Goal: Transaction & Acquisition: Purchase product/service

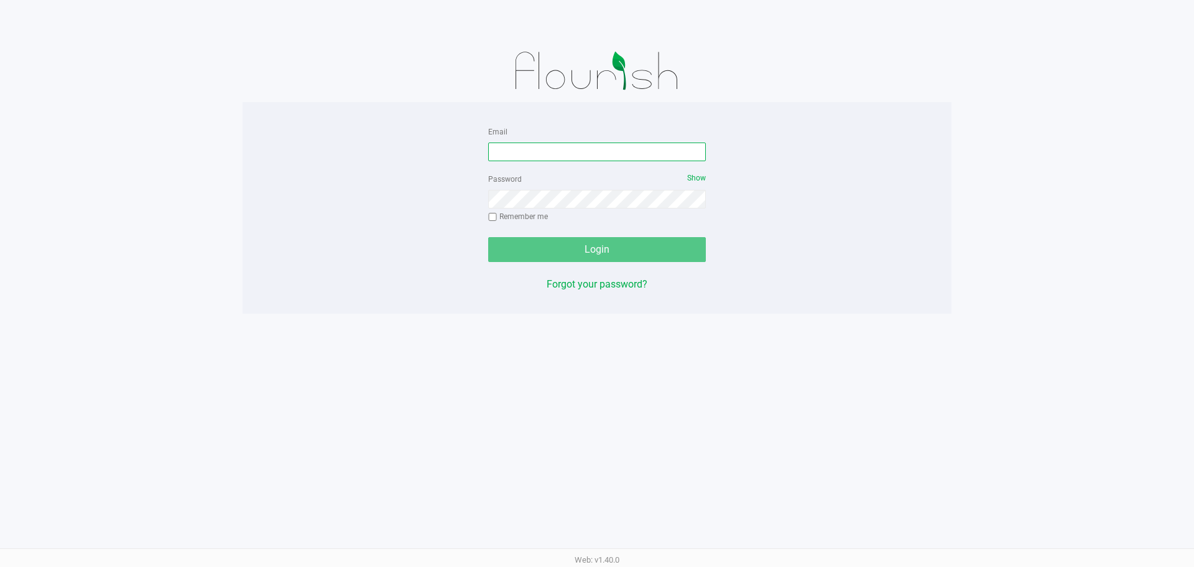
click at [549, 147] on input "Email" at bounding box center [597, 151] width 218 height 19
type input "[EMAIL_ADDRESS][DOMAIN_NAME]"
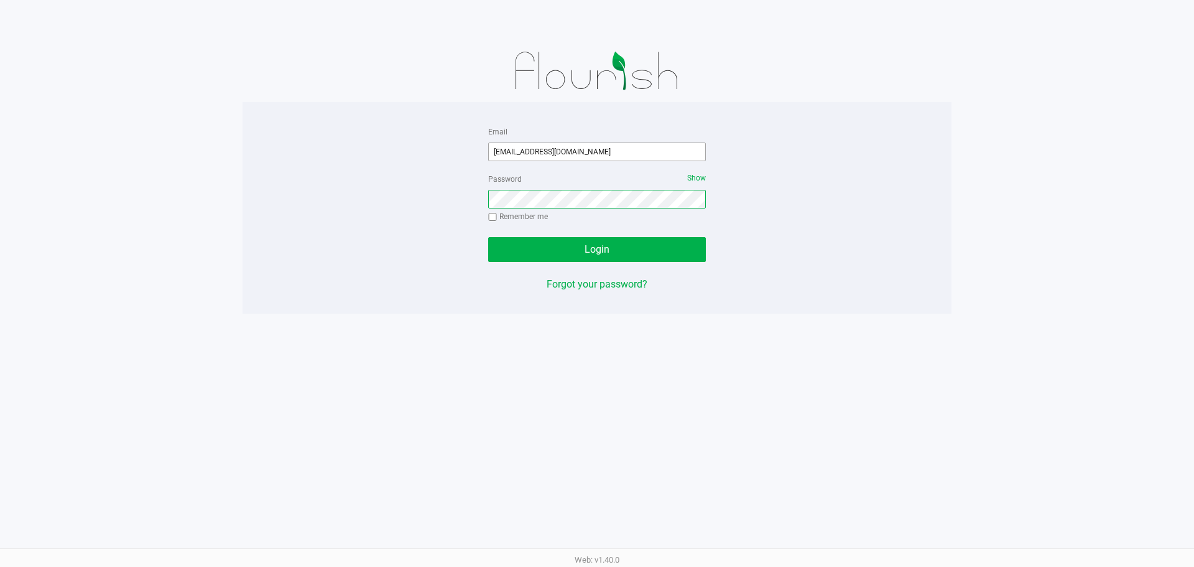
click at [488, 237] on button "Login" at bounding box center [597, 249] width 218 height 25
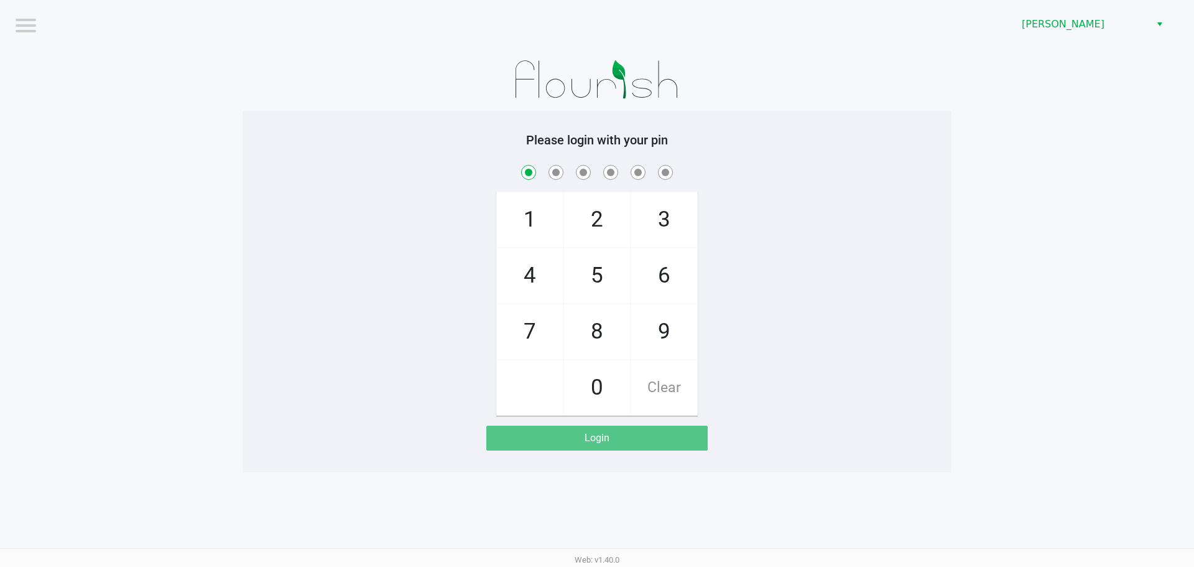
checkbox input "true"
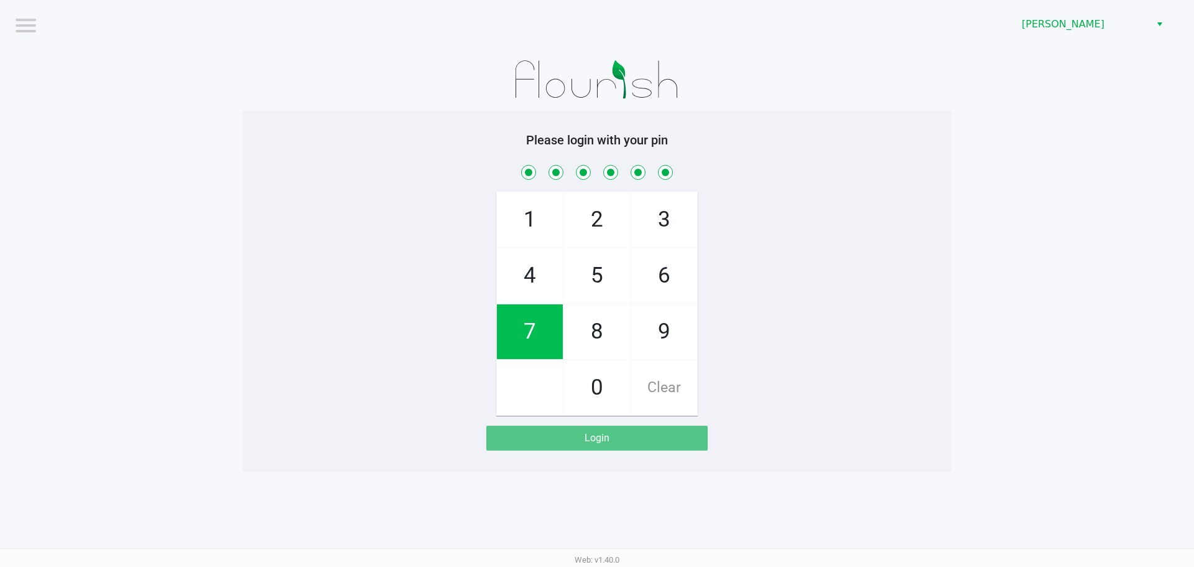
checkbox input "true"
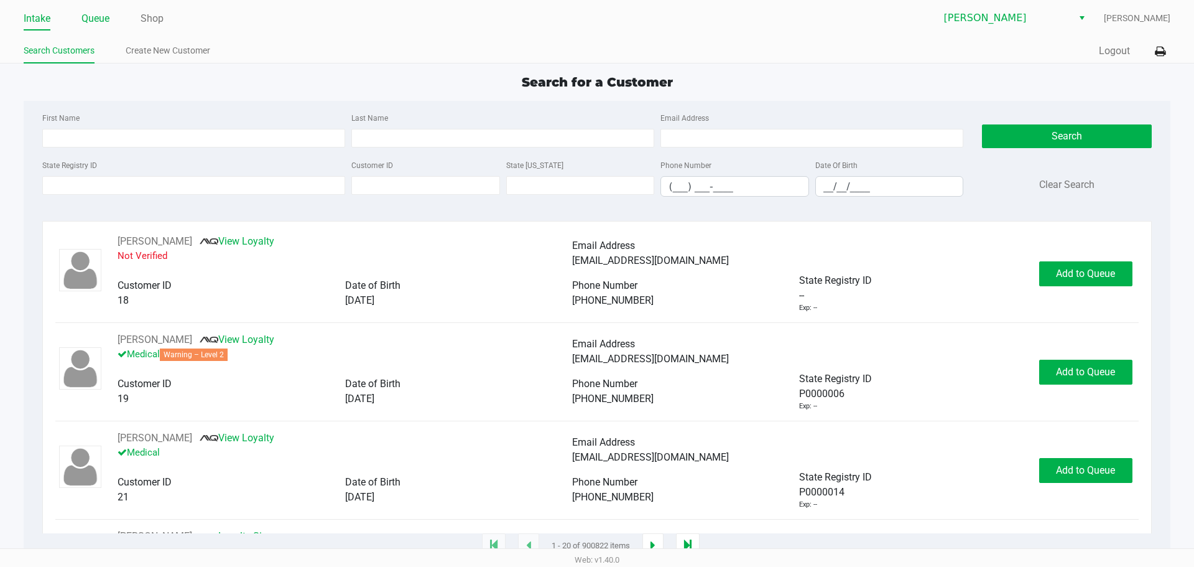
click at [104, 19] on link "Queue" at bounding box center [95, 18] width 28 height 17
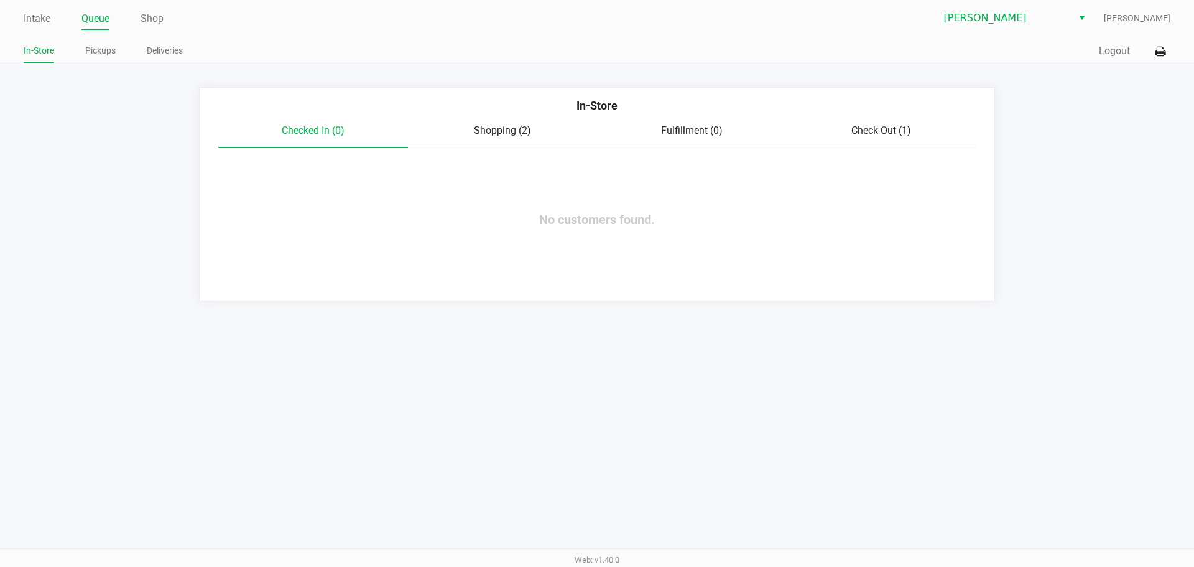
click at [83, 40] on div "In-Store Pickups Deliveries" at bounding box center [311, 51] width 574 height 23
click at [97, 49] on link "Pickups" at bounding box center [100, 51] width 30 height 16
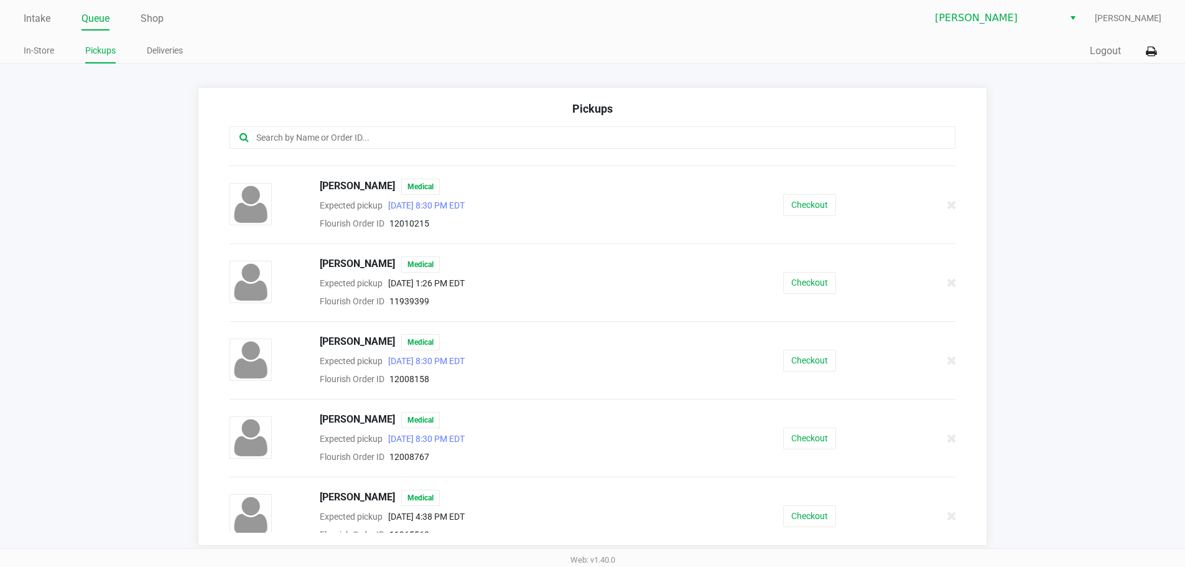
scroll to position [328, 0]
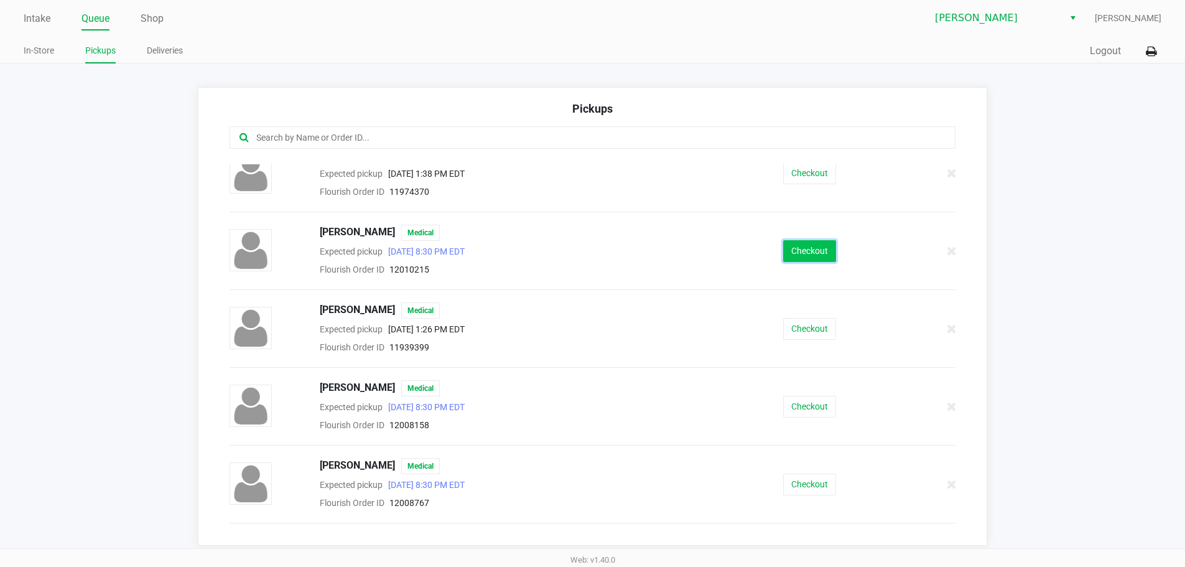
click at [795, 246] on button "Checkout" at bounding box center [809, 251] width 53 height 22
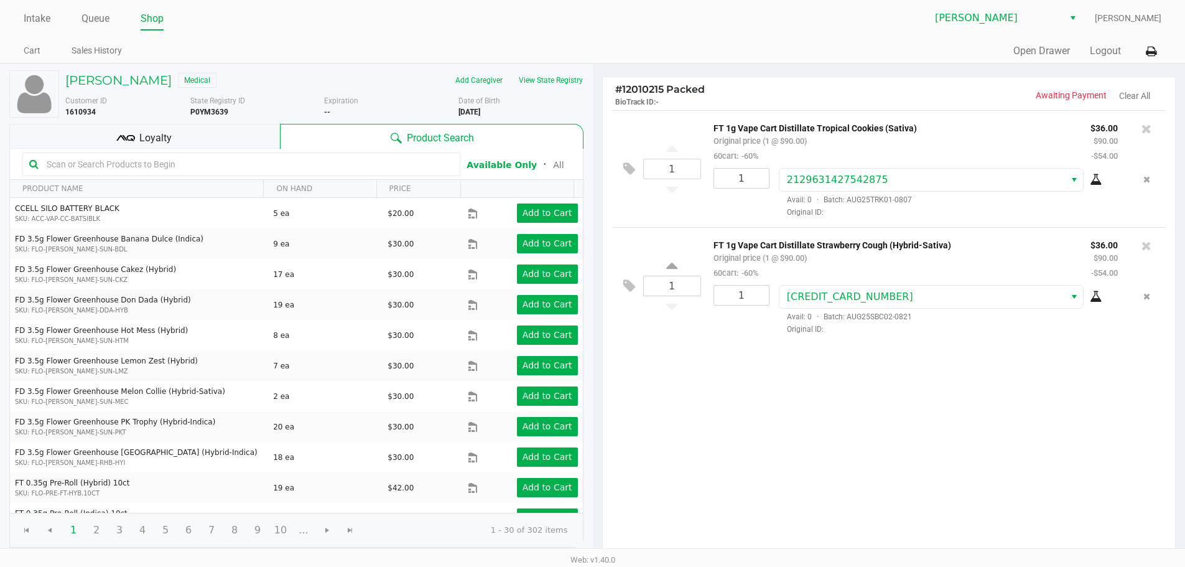
click at [192, 142] on div "Loyalty" at bounding box center [144, 136] width 271 height 25
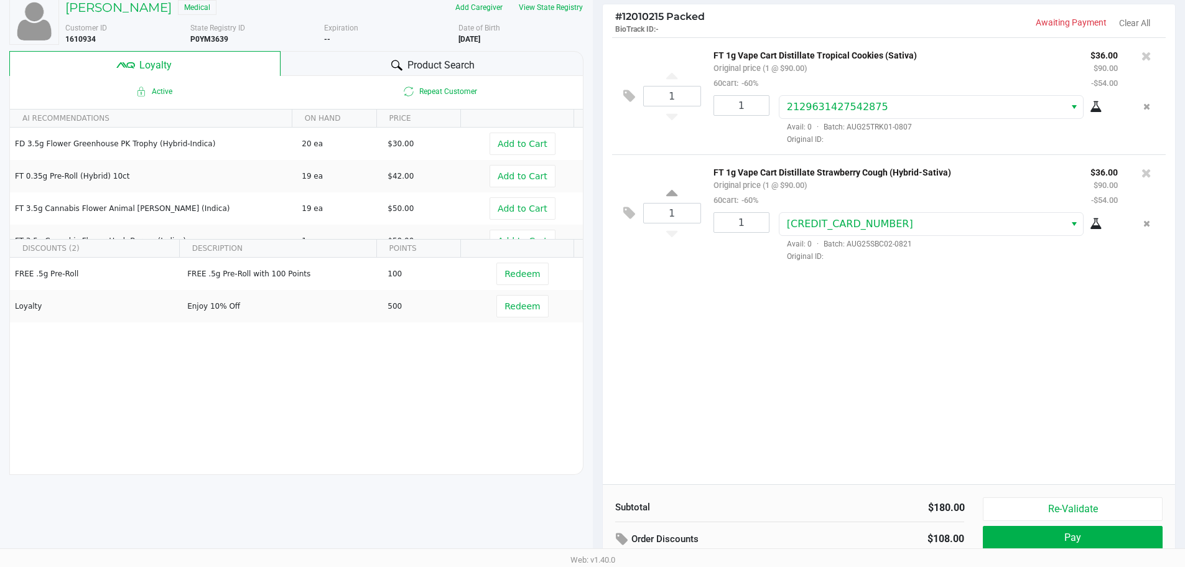
scroll to position [142, 0]
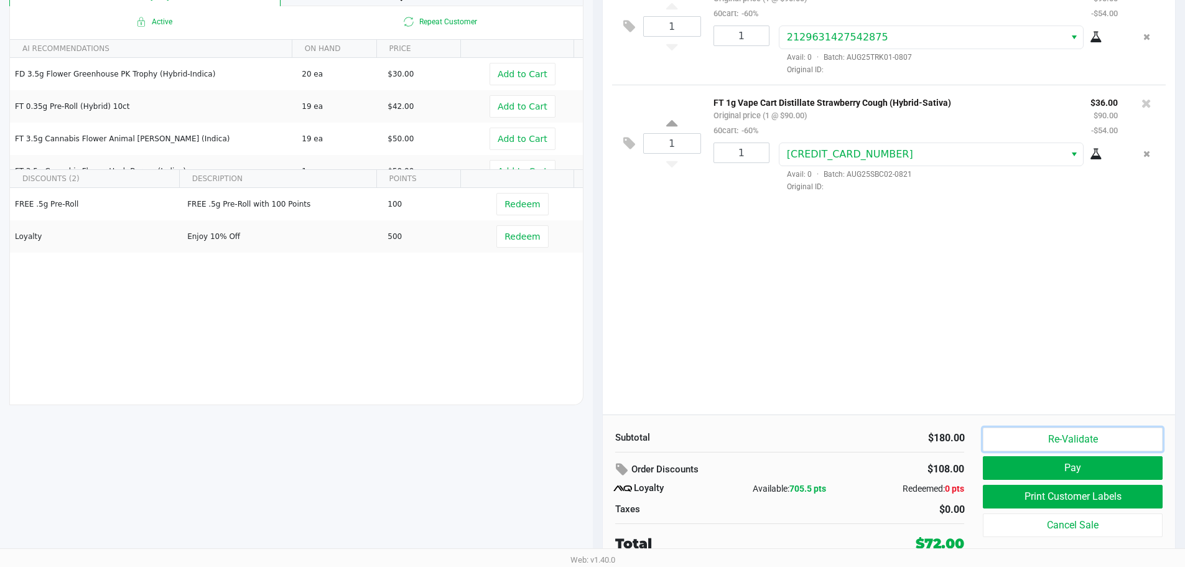
click at [1076, 439] on button "Re-Validate" at bounding box center [1072, 439] width 179 height 24
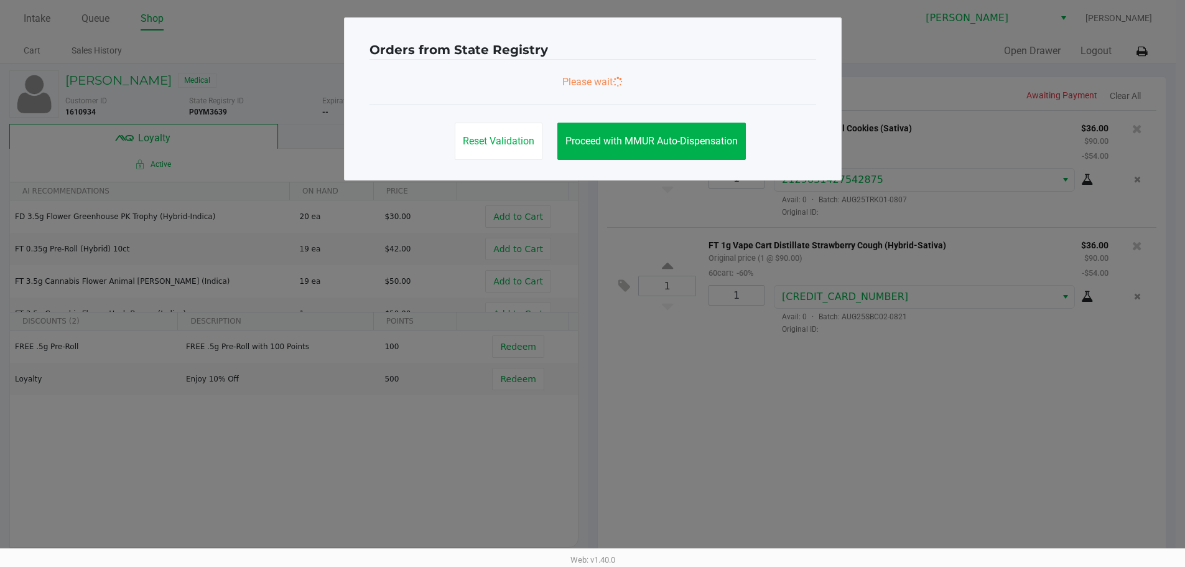
scroll to position [0, 0]
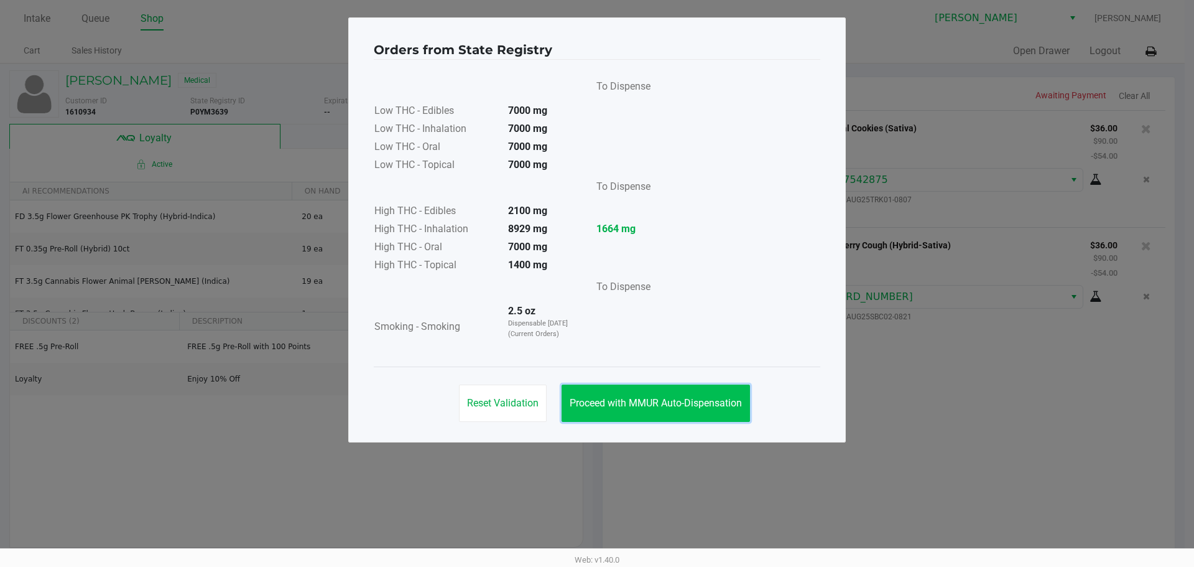
click at [653, 401] on span "Proceed with MMUR Auto-Dispensation" at bounding box center [656, 403] width 172 height 12
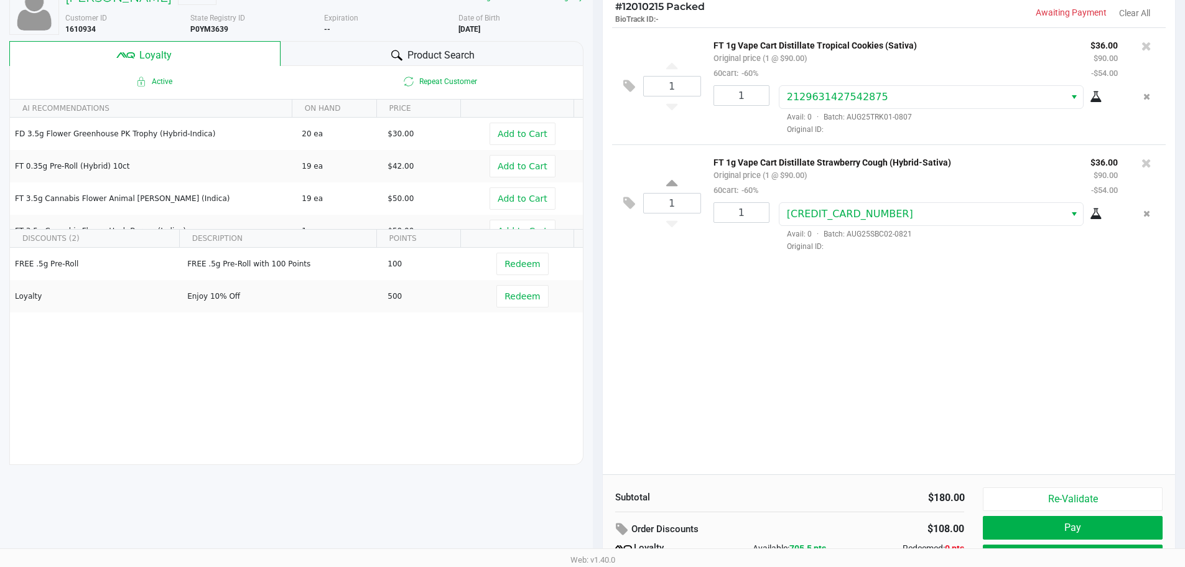
scroll to position [142, 0]
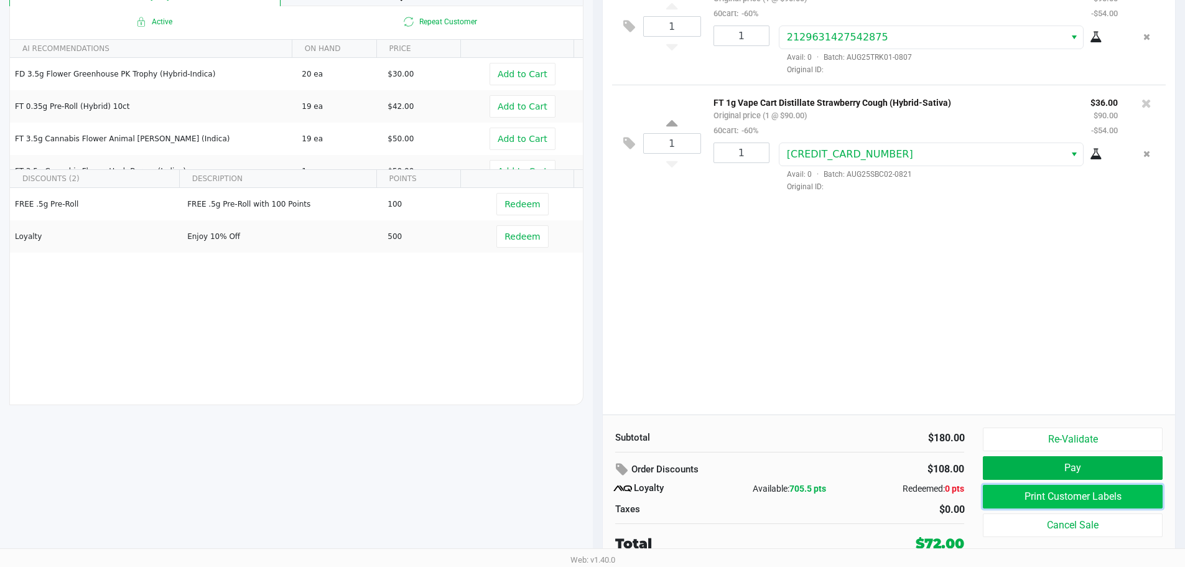
click at [1089, 495] on button "Print Customer Labels" at bounding box center [1072, 497] width 179 height 24
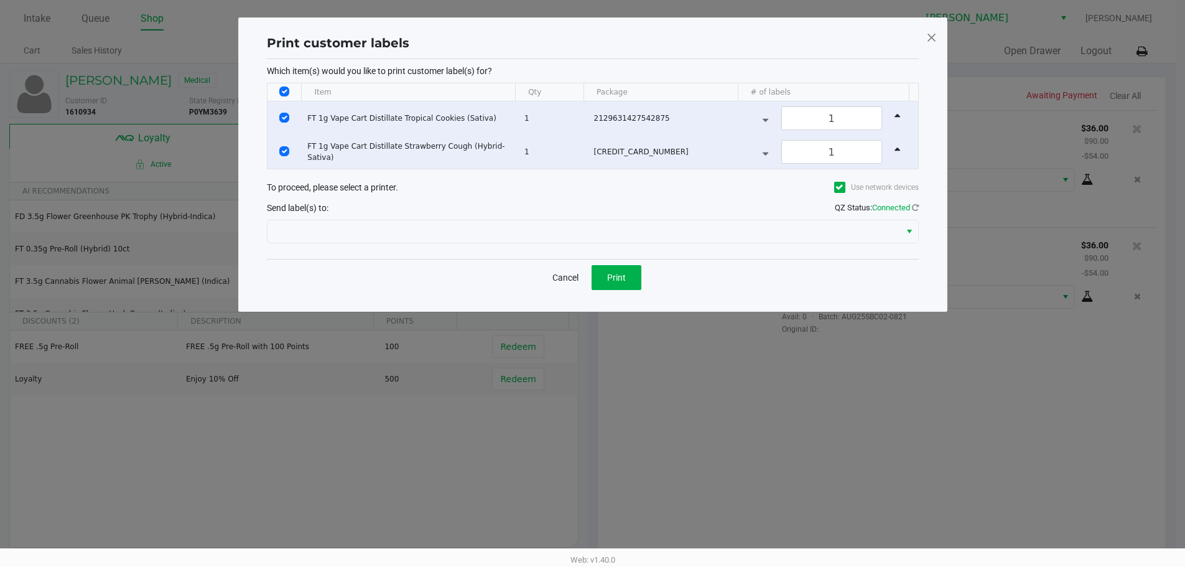
scroll to position [0, 0]
click at [614, 284] on button "Print" at bounding box center [621, 277] width 50 height 25
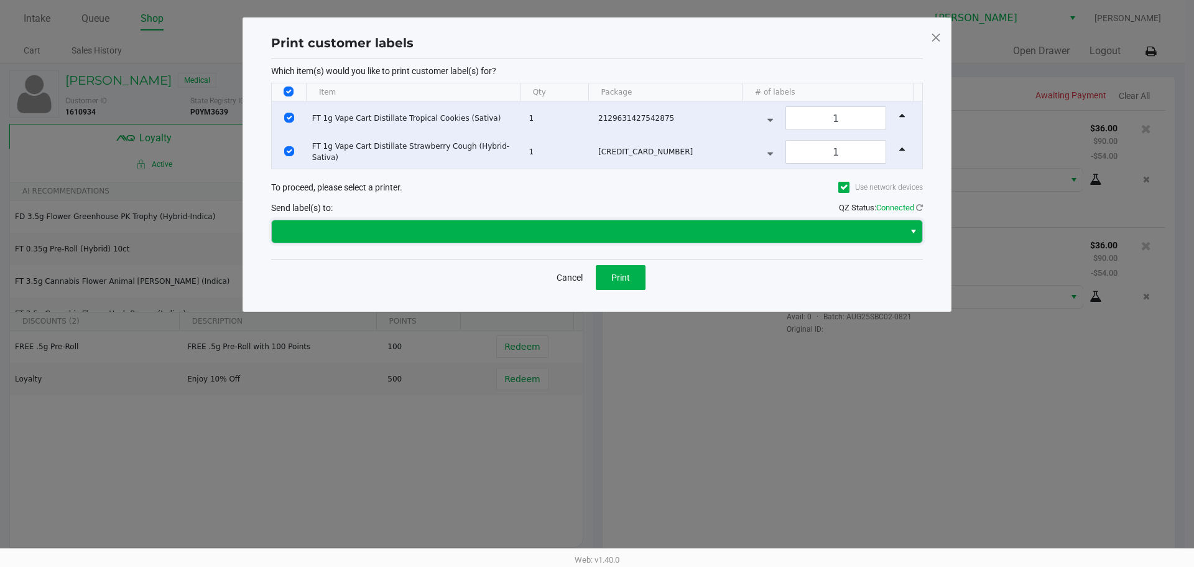
click at [570, 227] on span at bounding box center [588, 231] width 618 height 15
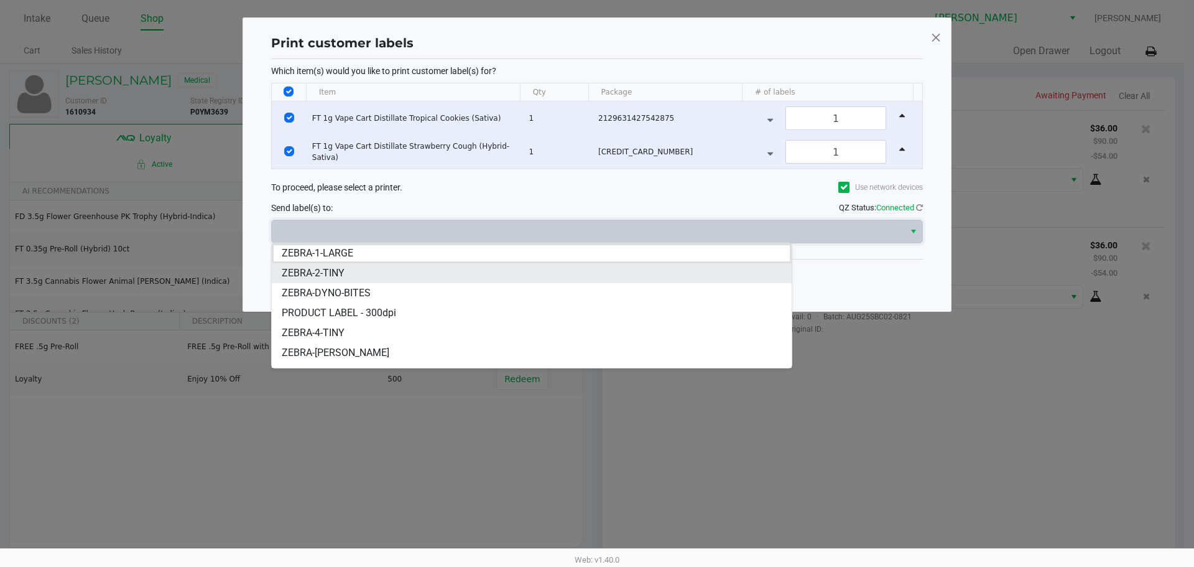
click at [547, 274] on li "ZEBRA-2-TINY" at bounding box center [532, 273] width 520 height 20
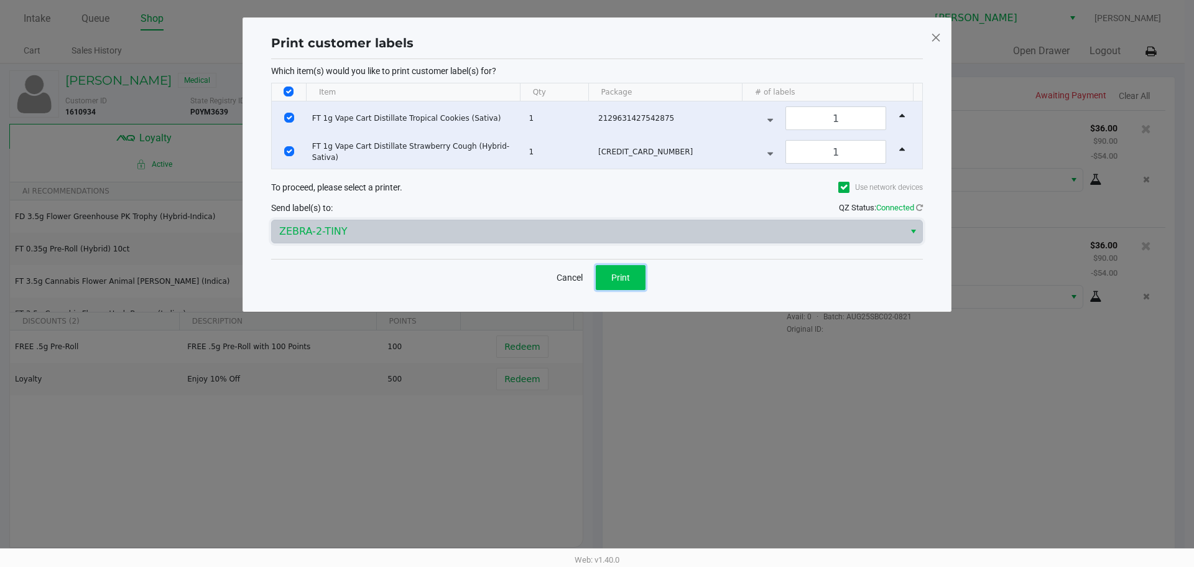
click at [613, 276] on span "Print" at bounding box center [620, 277] width 19 height 10
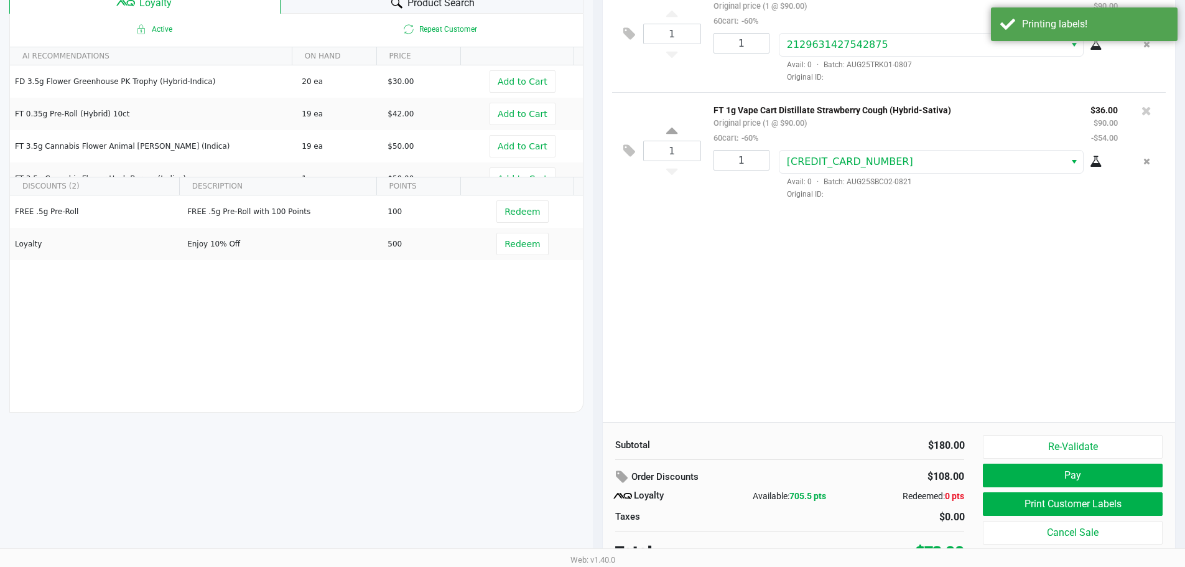
scroll to position [142, 0]
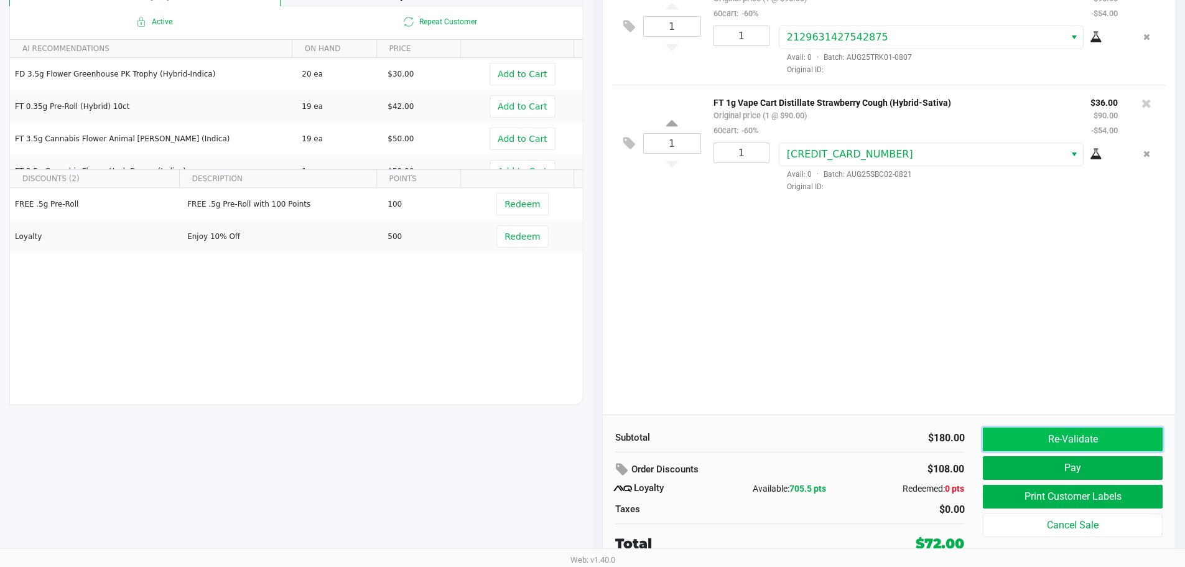
click at [1061, 439] on button "Re-Validate" at bounding box center [1072, 439] width 179 height 24
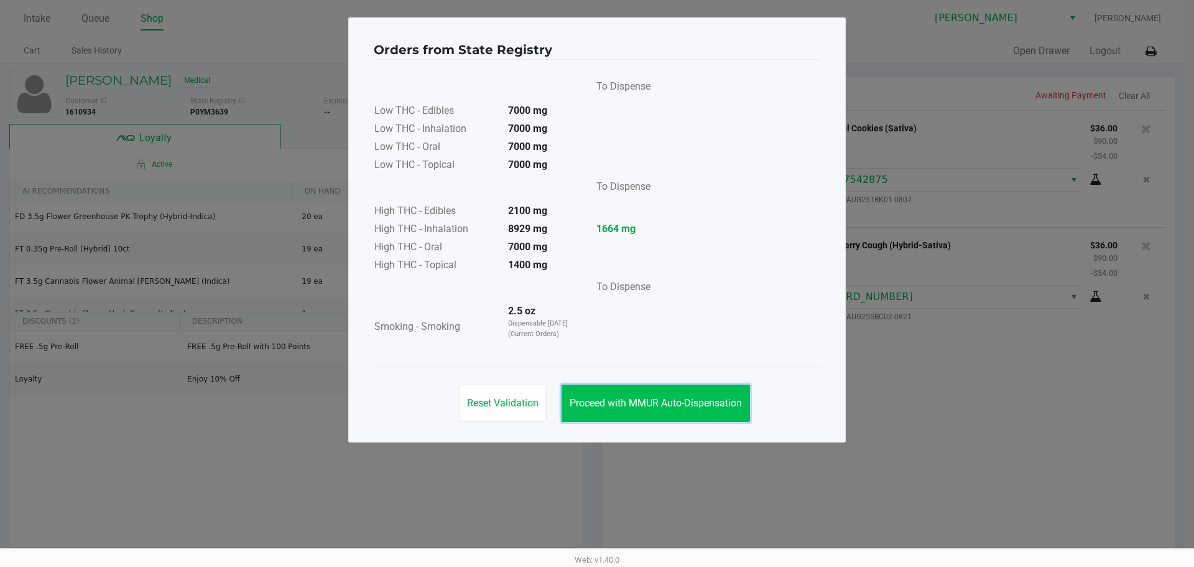
click at [739, 411] on button "Proceed with MMUR Auto-Dispensation" at bounding box center [656, 402] width 188 height 37
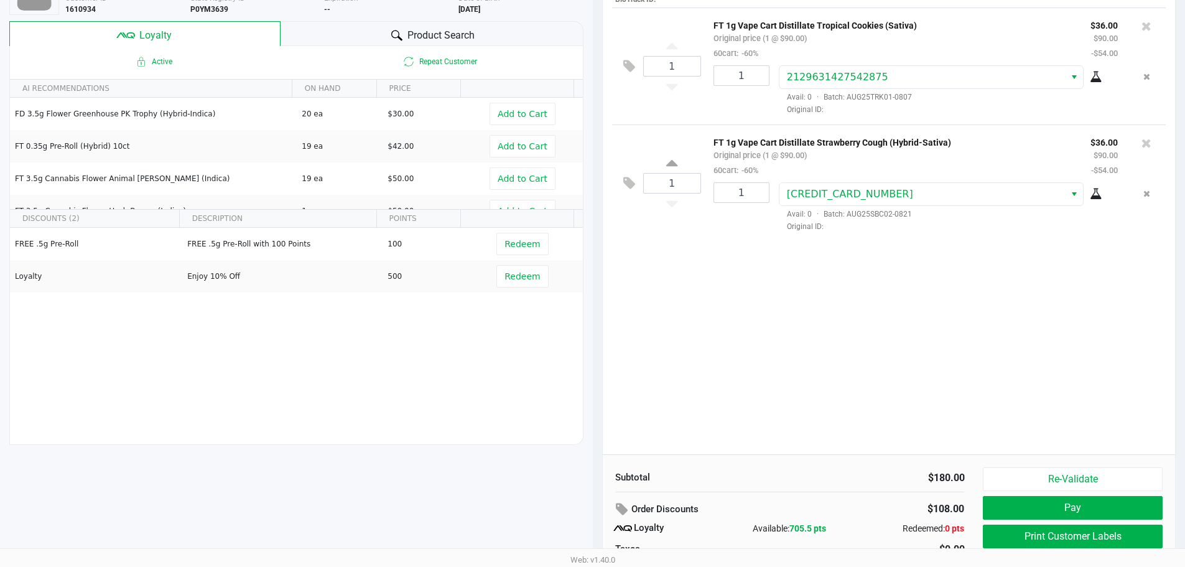
scroll to position [142, 0]
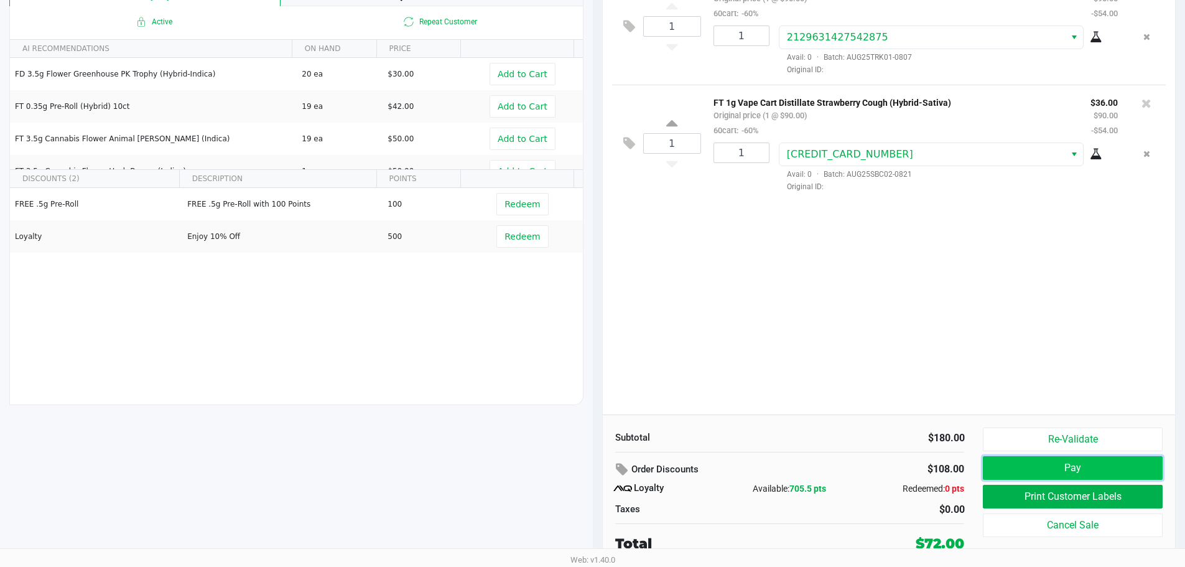
click at [1107, 470] on button "Pay" at bounding box center [1072, 468] width 179 height 24
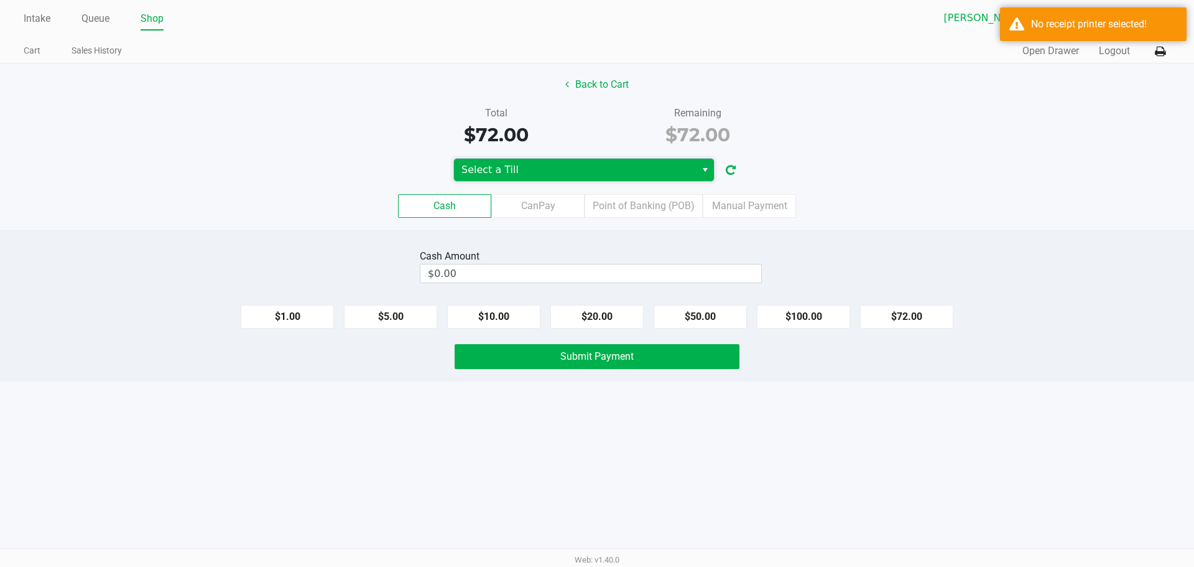
click at [590, 167] on span "Select a Till" at bounding box center [575, 169] width 227 height 15
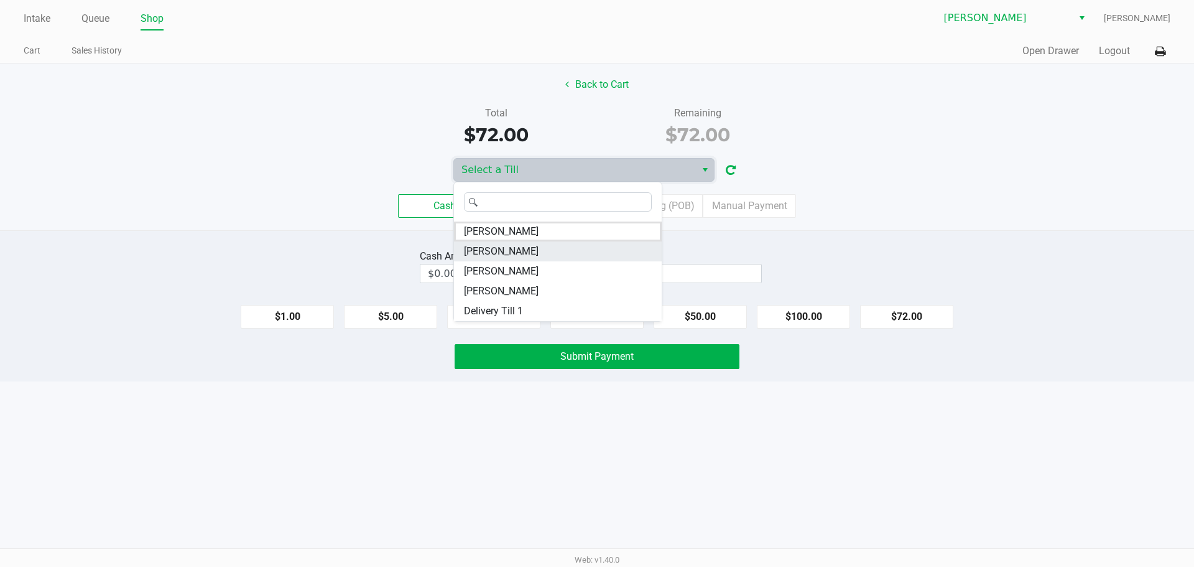
click at [534, 249] on span "[PERSON_NAME]" at bounding box center [501, 251] width 75 height 15
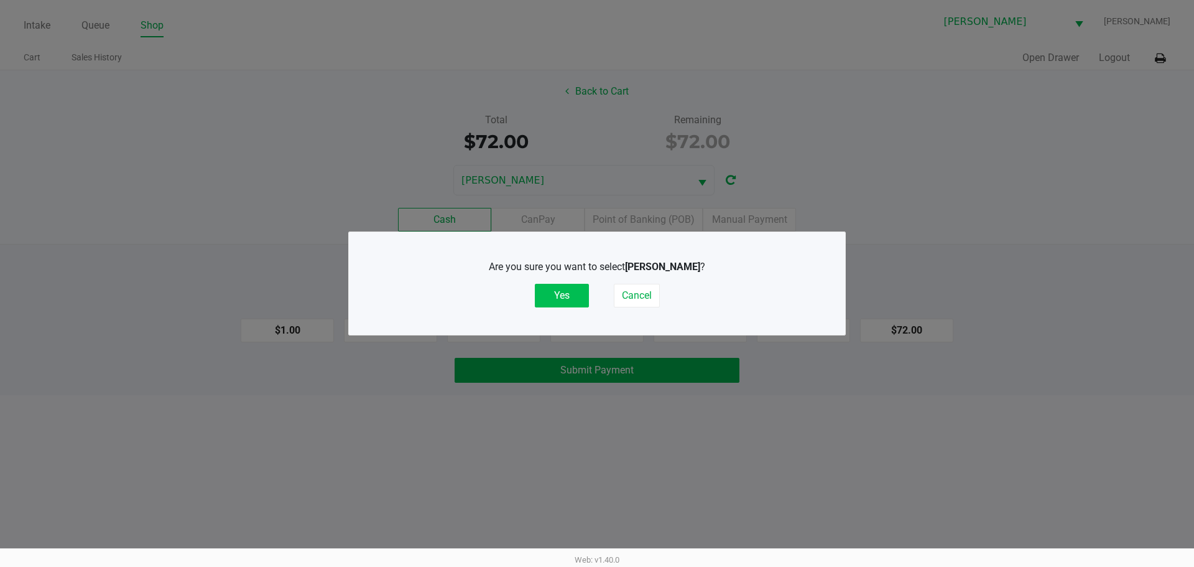
click at [568, 287] on button "Yes" at bounding box center [562, 296] width 54 height 24
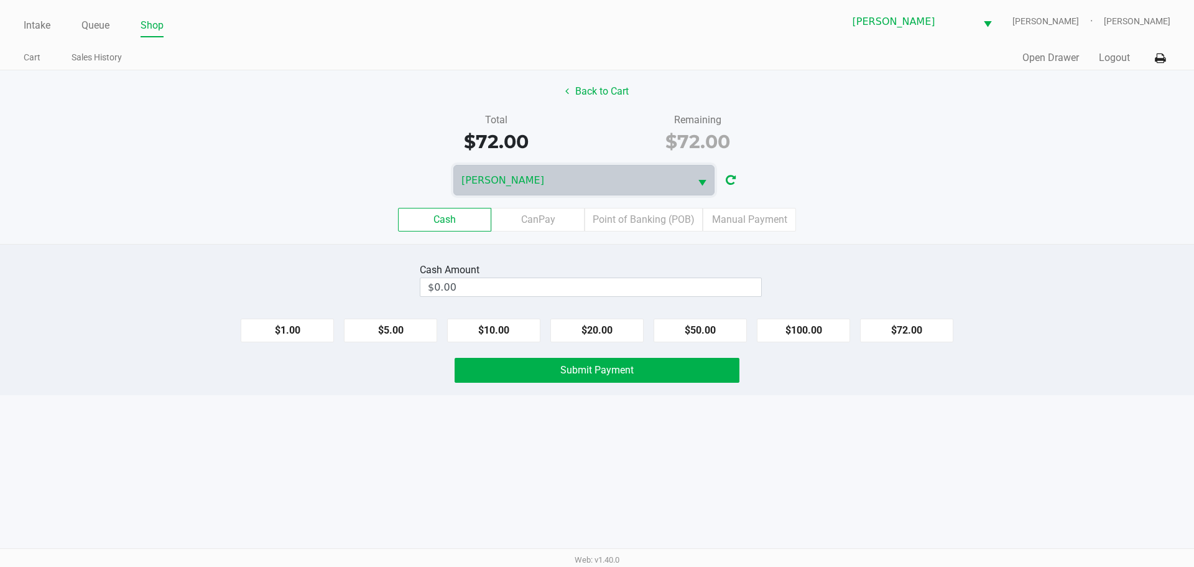
click at [779, 94] on div "Back to Cart" at bounding box center [597, 92] width 1213 height 24
click at [741, 108] on div "Back to Cart Total $72.00 Remaining $72.00 [PERSON_NAME] Cash CanPay Point of B…" at bounding box center [597, 157] width 1194 height 174
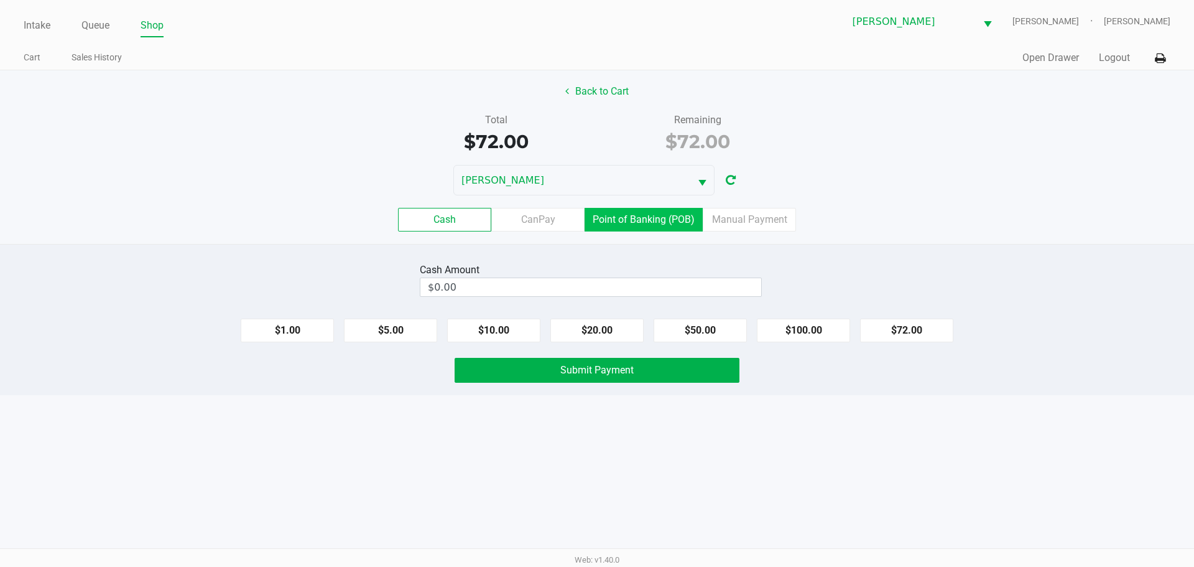
click at [615, 220] on label "Point of Banking (POB)" at bounding box center [644, 220] width 118 height 24
click at [0, 0] on 7 "Point of Banking (POB)" at bounding box center [0, 0] width 0 height 0
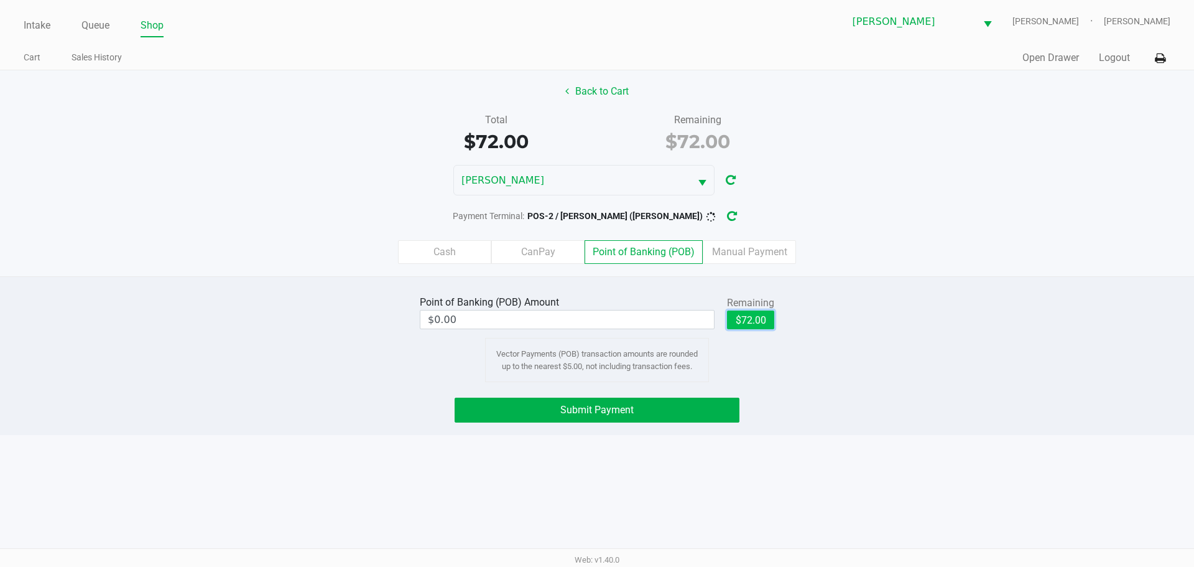
click at [743, 320] on button "$72.00" at bounding box center [750, 319] width 47 height 19
type input "$72.00"
click at [904, 322] on div "Point of Banking (POB) Amount $72.00 Remaining $72.00 Clear Vector Payments (PO…" at bounding box center [597, 337] width 1213 height 90
click at [654, 409] on button "Submit Payment" at bounding box center [597, 409] width 285 height 25
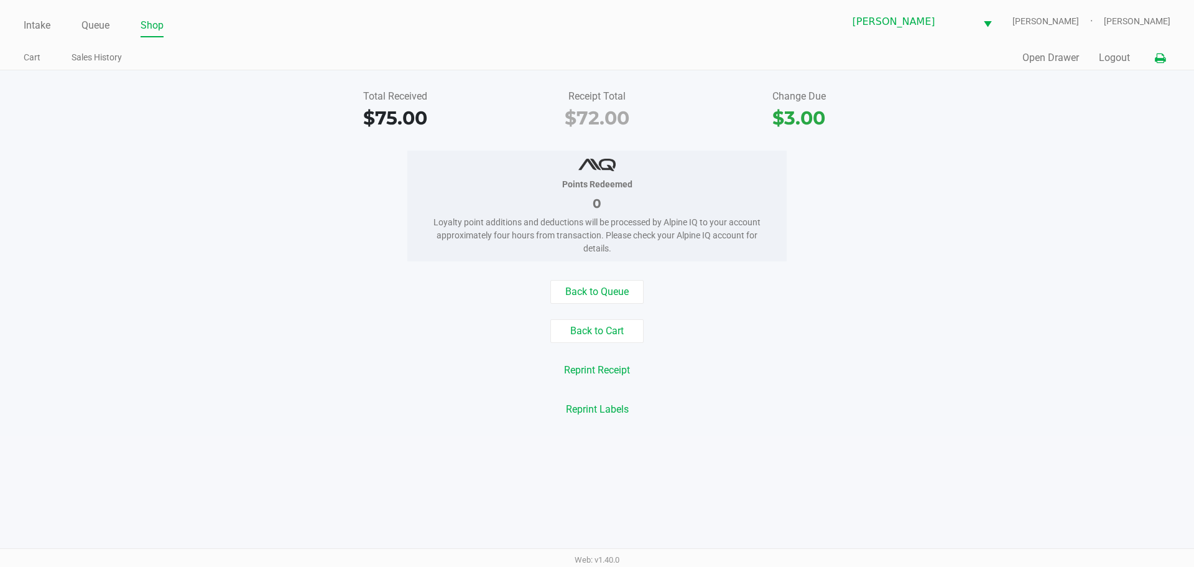
click at [1158, 58] on icon at bounding box center [1160, 58] width 11 height 9
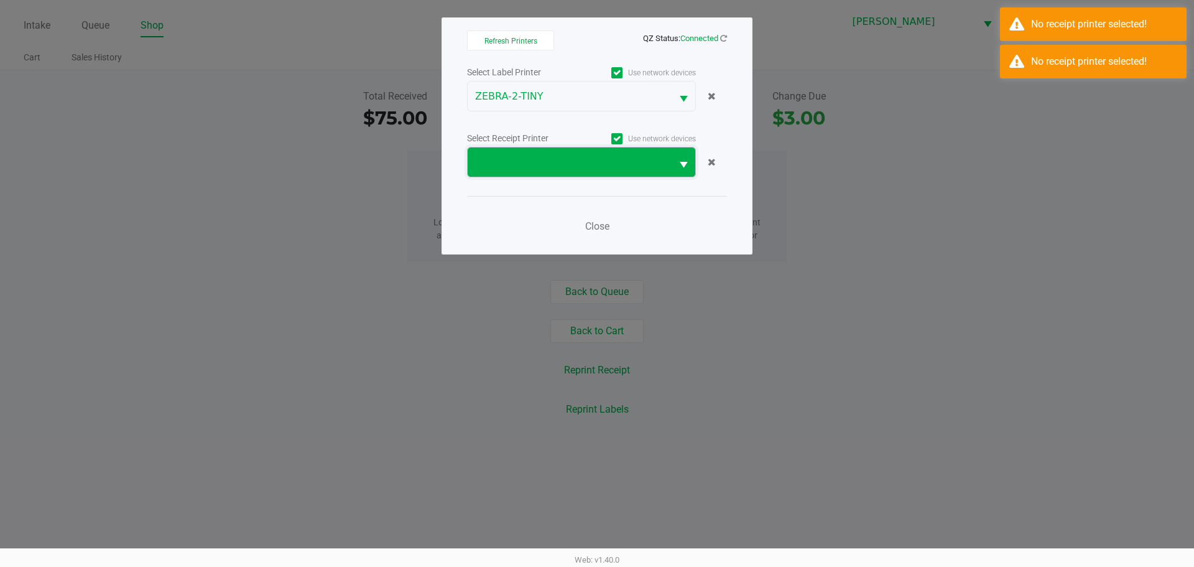
click at [615, 170] on span at bounding box center [570, 161] width 204 height 29
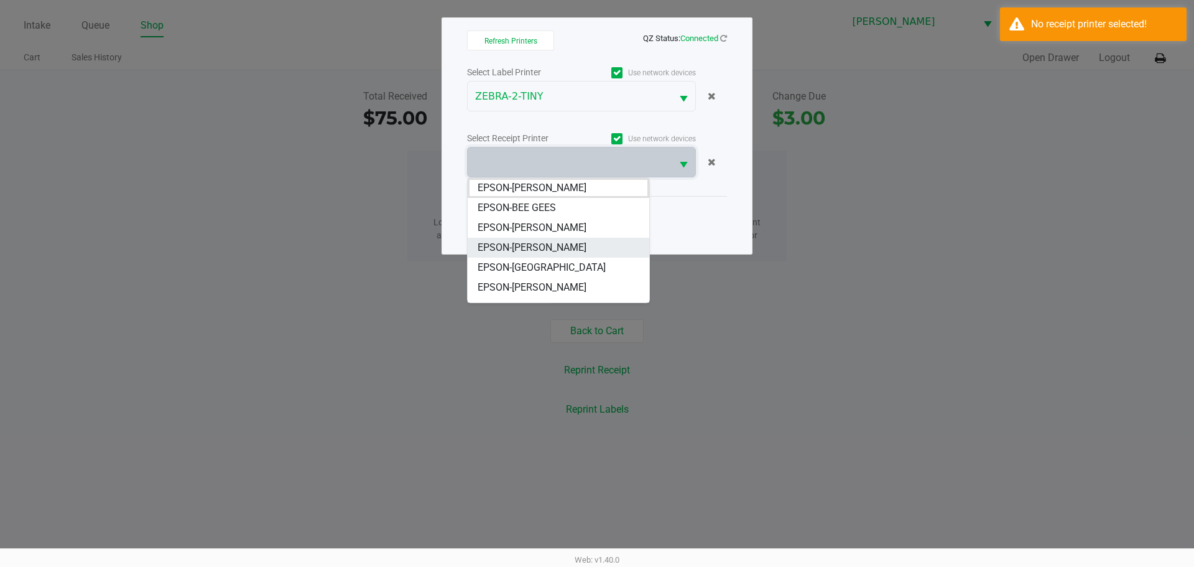
click at [566, 247] on span "EPSON-[PERSON_NAME]" at bounding box center [532, 247] width 109 height 15
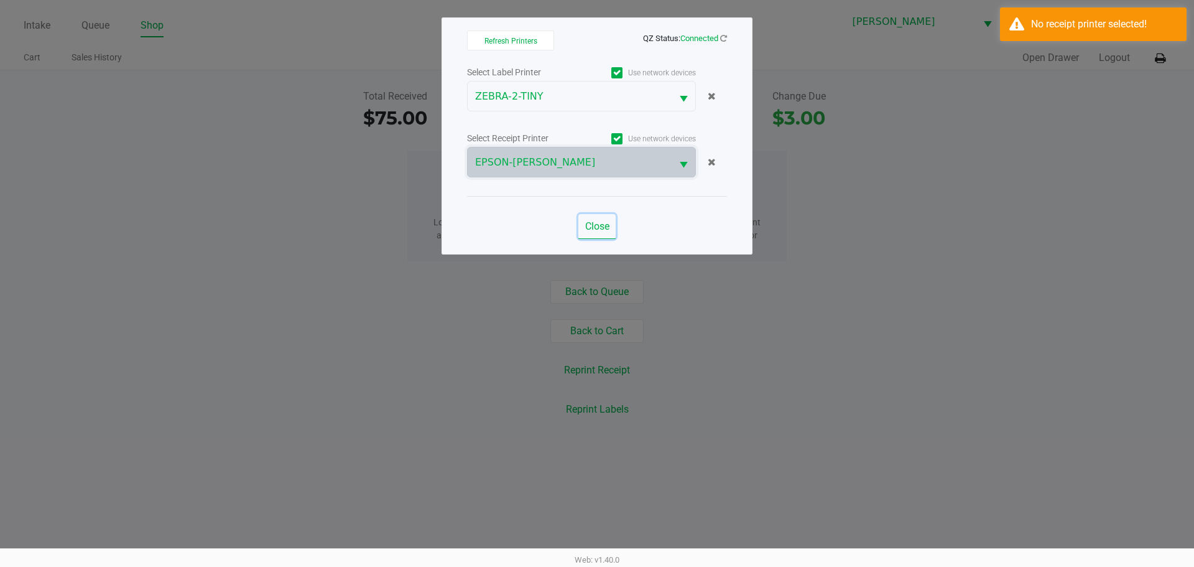
click at [597, 221] on span "Close" at bounding box center [597, 226] width 24 height 12
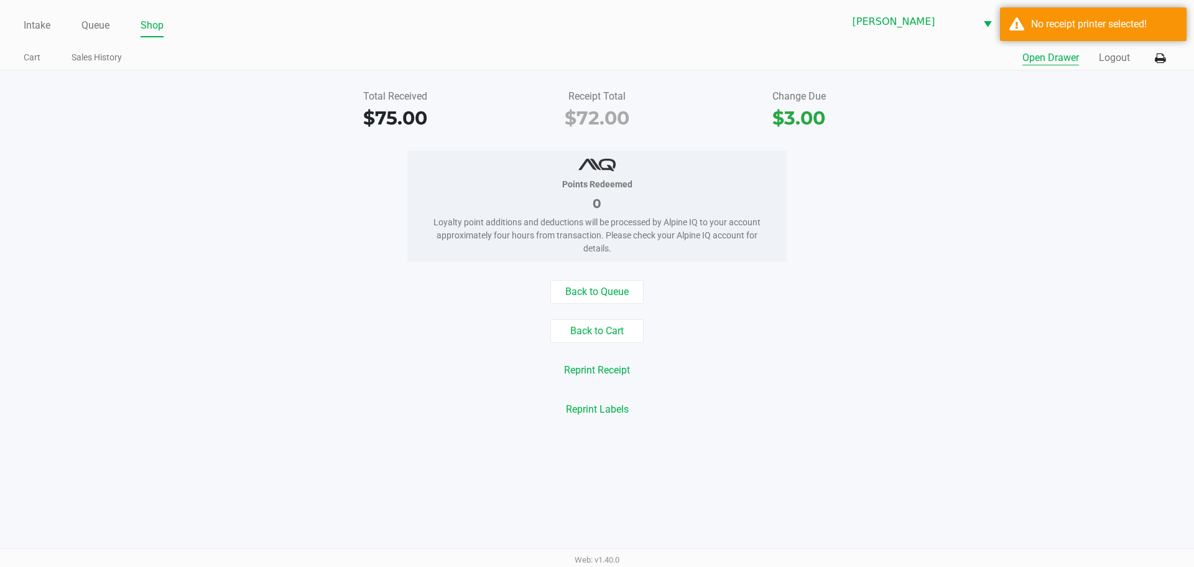
click at [1054, 57] on button "Open Drawer" at bounding box center [1051, 57] width 57 height 15
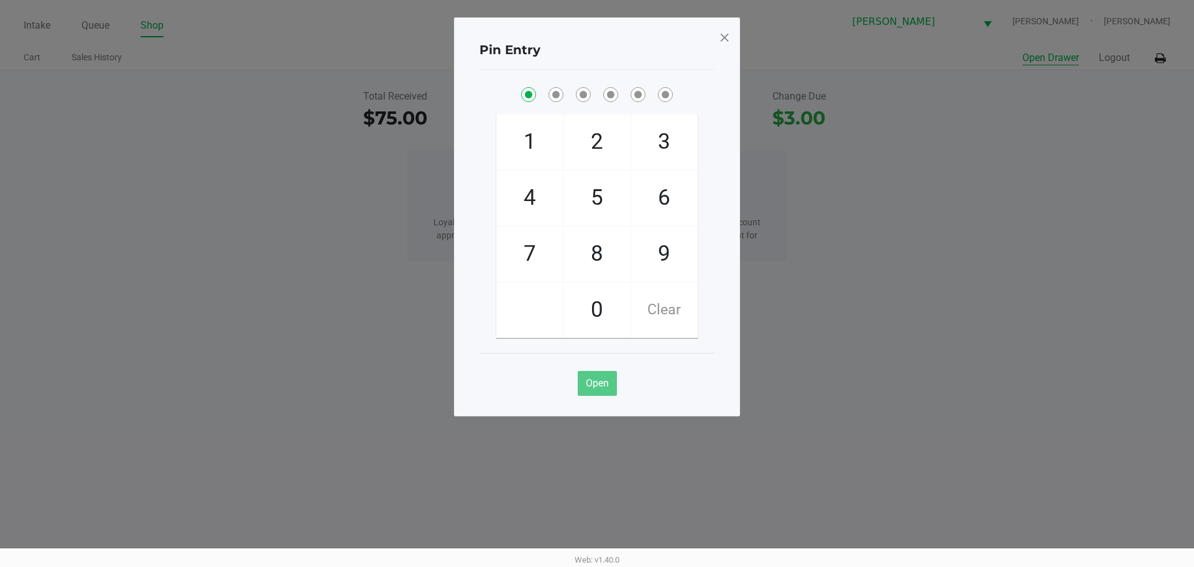
checkbox input "true"
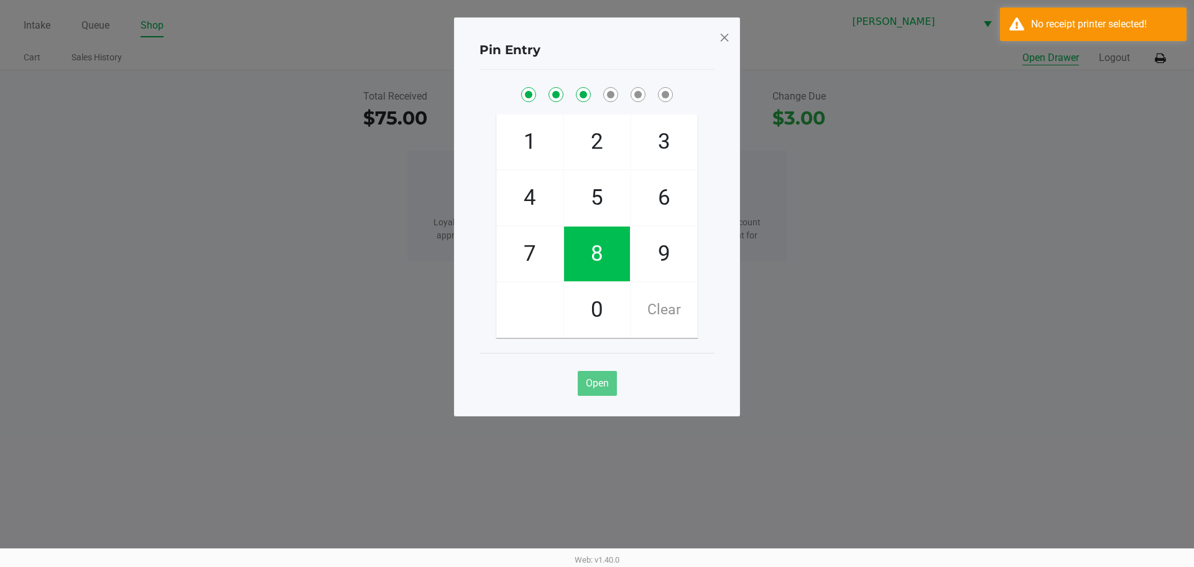
checkbox input "true"
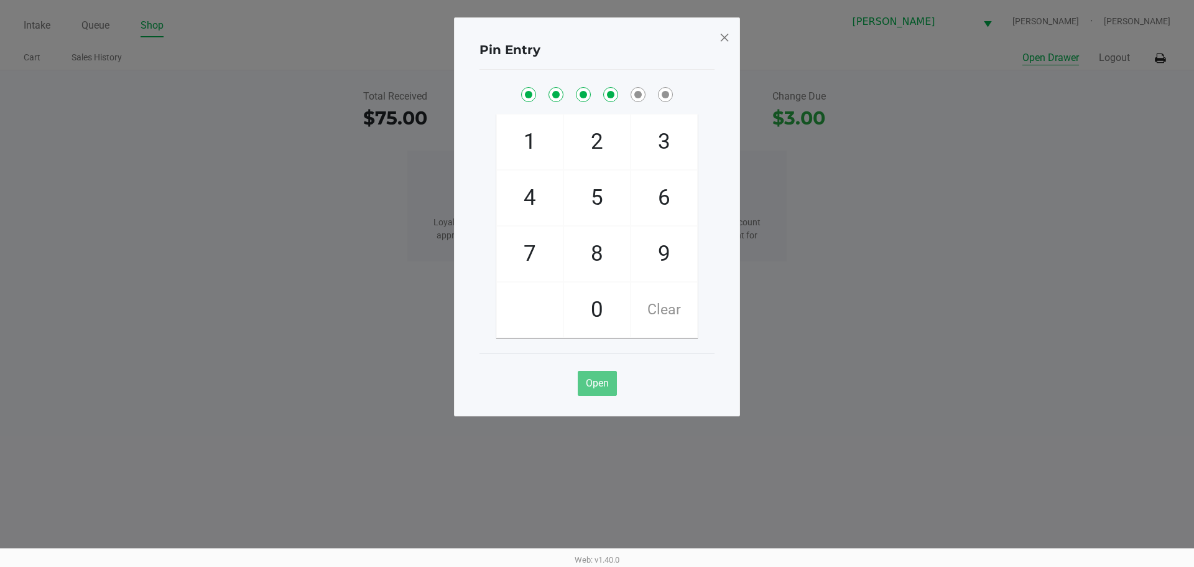
checkbox input "true"
click at [720, 35] on span at bounding box center [724, 37] width 11 height 20
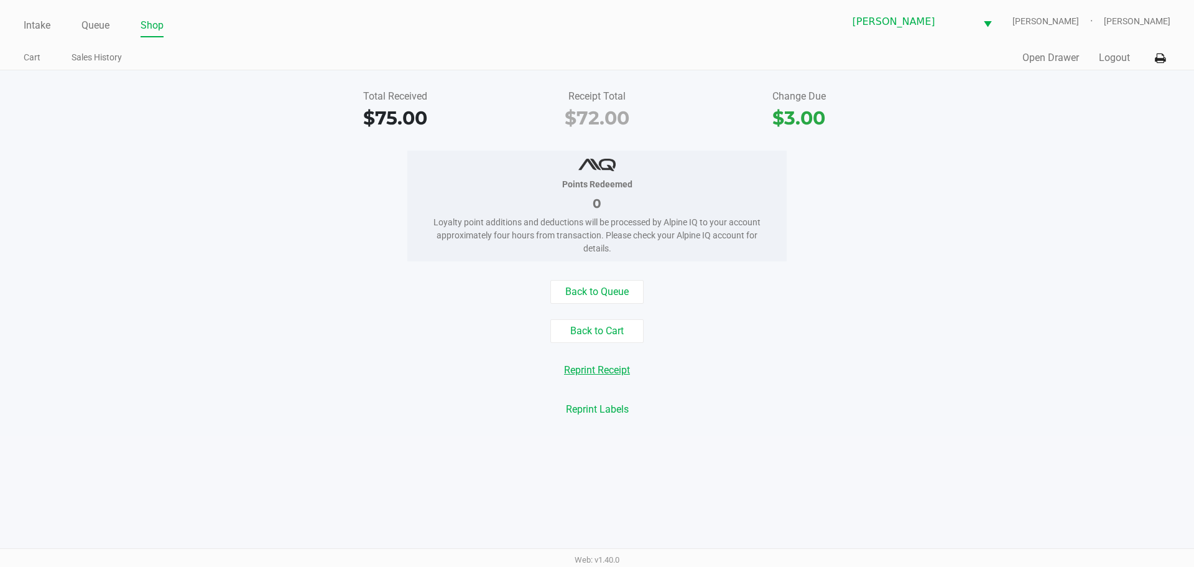
click at [598, 366] on button "Reprint Receipt" at bounding box center [597, 370] width 82 height 24
click at [600, 295] on button "Back to Queue" at bounding box center [597, 292] width 93 height 24
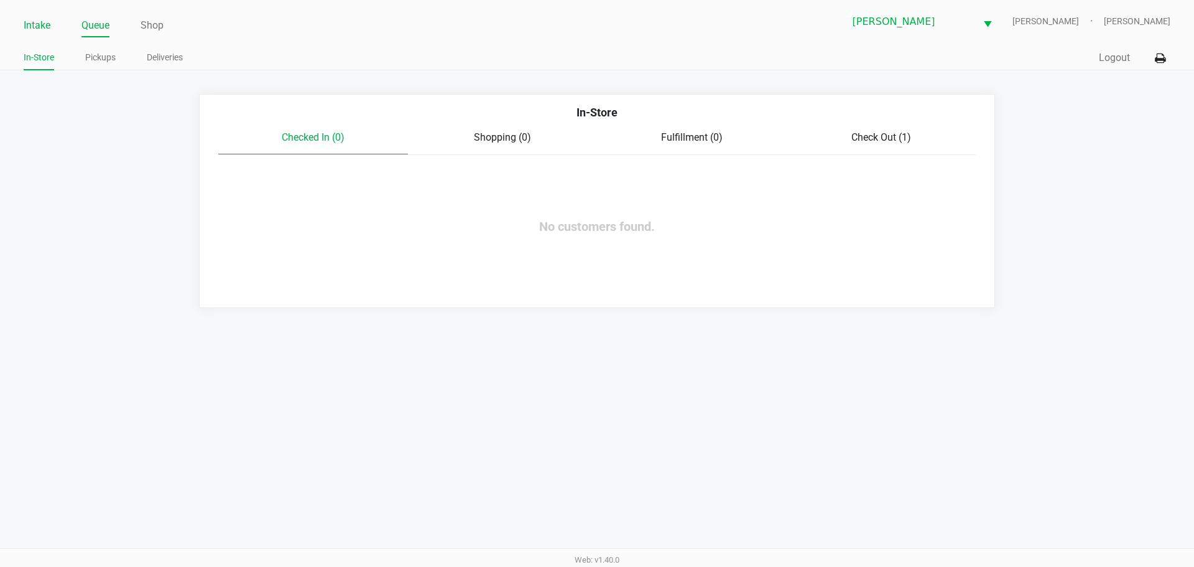
click at [37, 22] on link "Intake" at bounding box center [37, 25] width 27 height 17
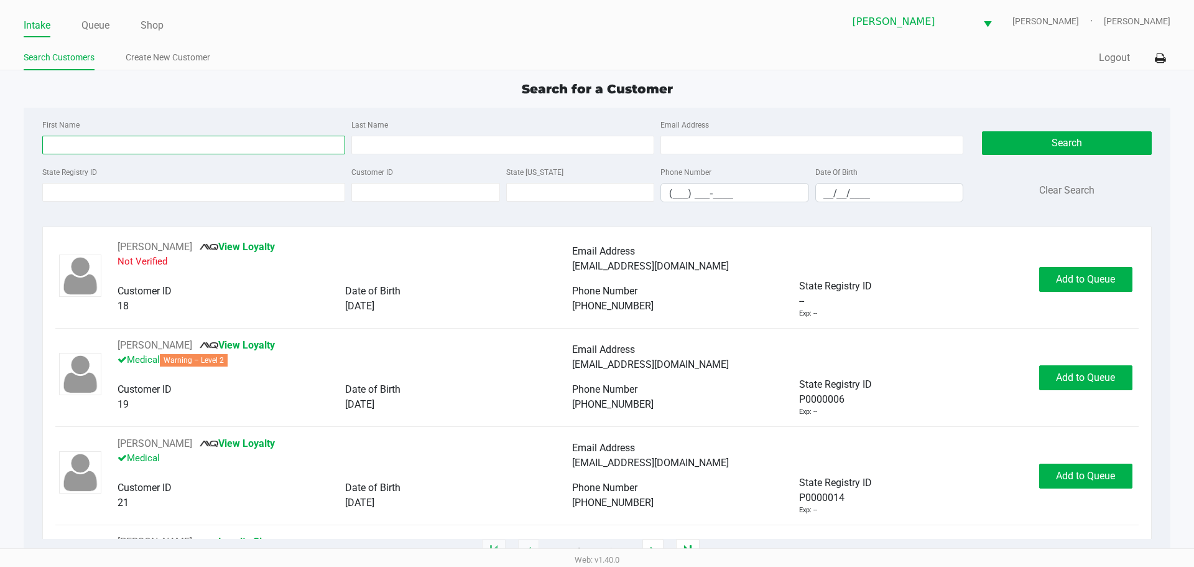
click at [116, 151] on input "First Name" at bounding box center [193, 145] width 303 height 19
type input "skye"
click at [401, 142] on input "Last Name" at bounding box center [502, 145] width 303 height 19
type input "[PERSON_NAME]"
click at [819, 188] on input "__/__/____" at bounding box center [889, 193] width 147 height 19
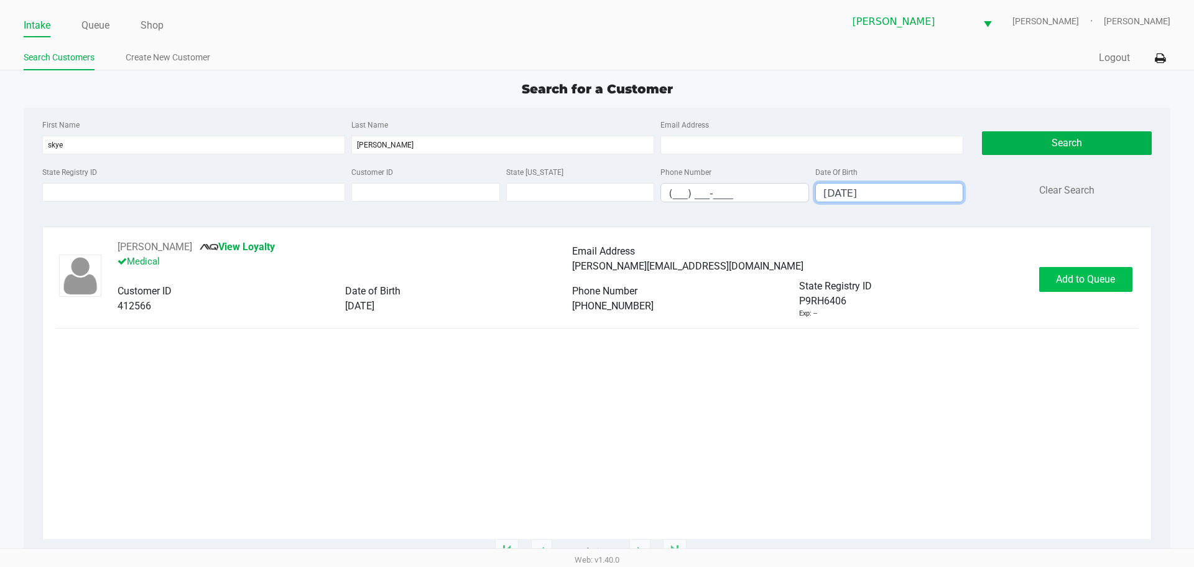
type input "[DATE]"
click at [1094, 278] on span "Add to Queue" at bounding box center [1085, 279] width 59 height 12
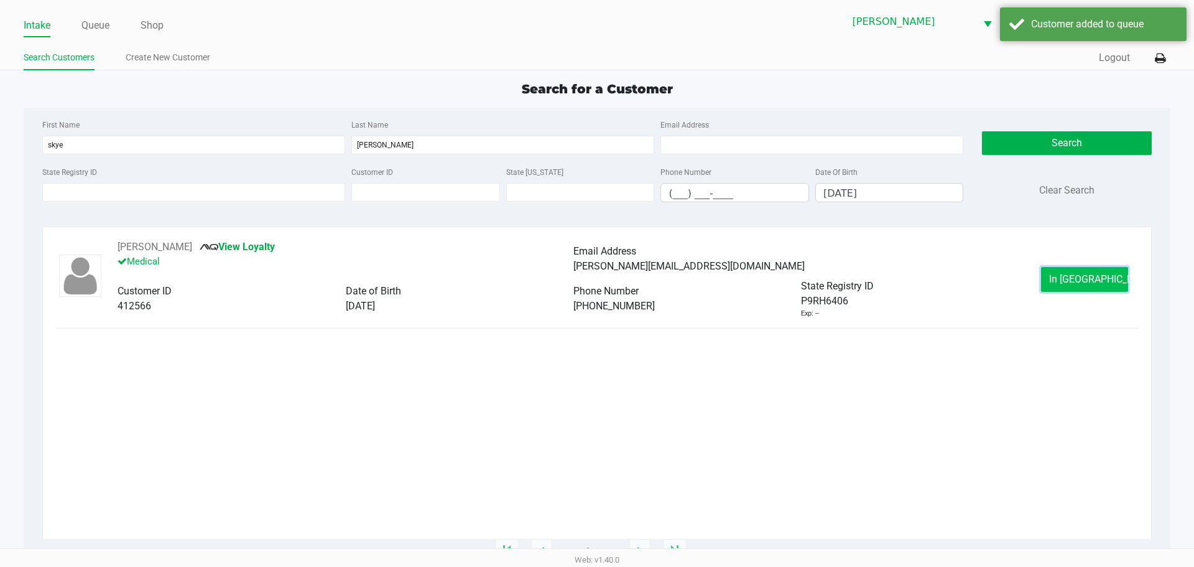
click at [1087, 279] on span "In [GEOGRAPHIC_DATA]" at bounding box center [1101, 279] width 105 height 12
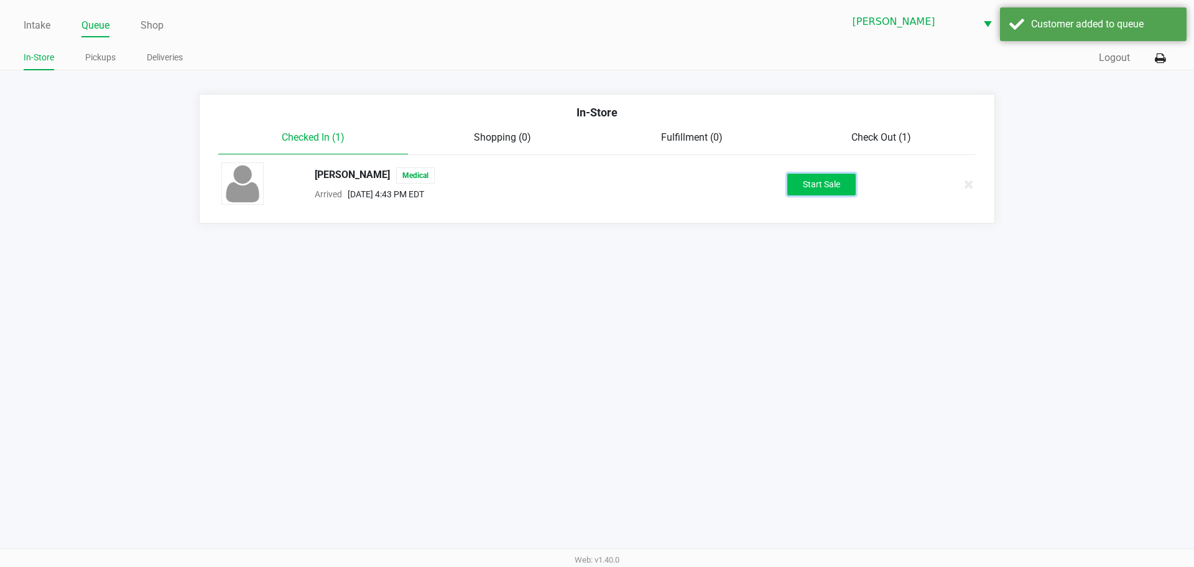
click at [839, 188] on button "Start Sale" at bounding box center [822, 185] width 68 height 22
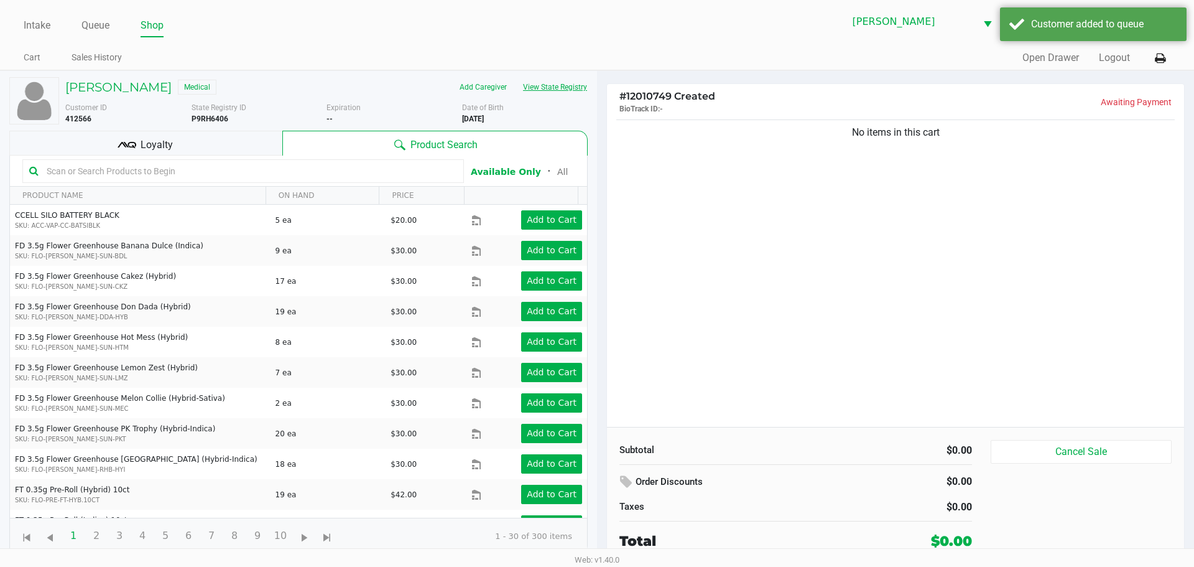
click at [561, 91] on button "View State Registry" at bounding box center [551, 87] width 73 height 20
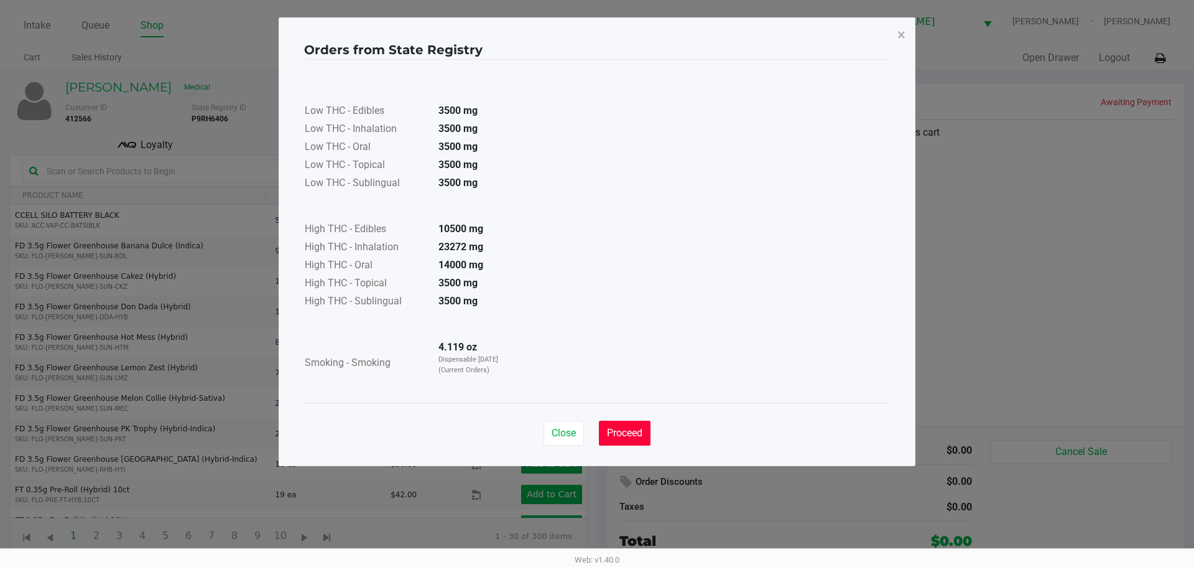
click at [623, 423] on button "Proceed" at bounding box center [625, 433] width 52 height 25
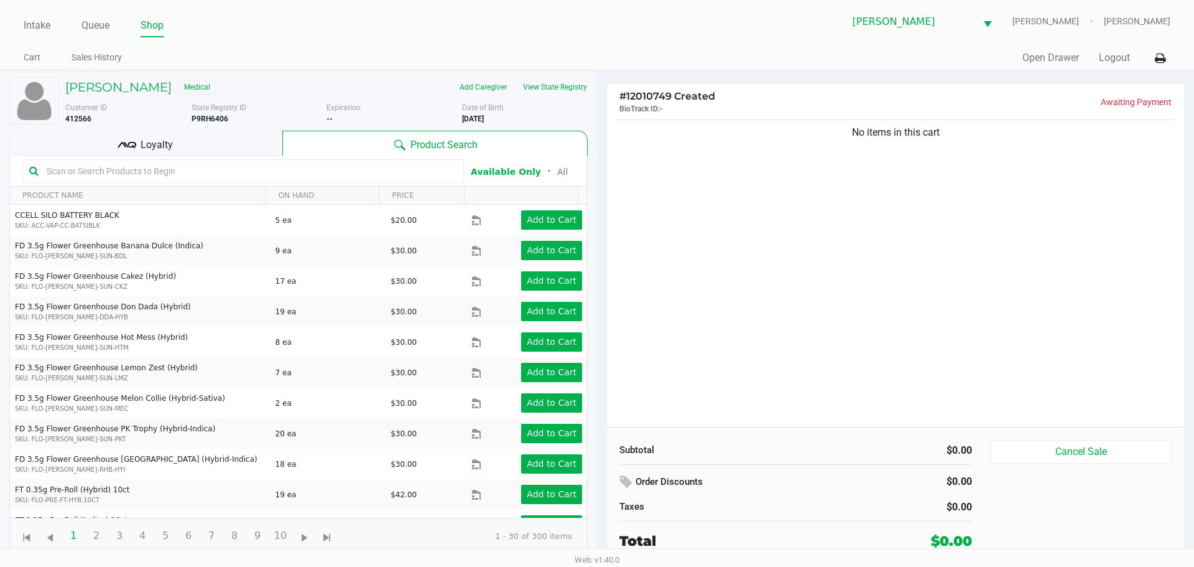
click at [754, 351] on div "No items in this cart" at bounding box center [895, 272] width 577 height 310
click at [661, 207] on div "No items in this cart" at bounding box center [895, 272] width 577 height 310
click at [95, 174] on input "text" at bounding box center [250, 171] width 416 height 19
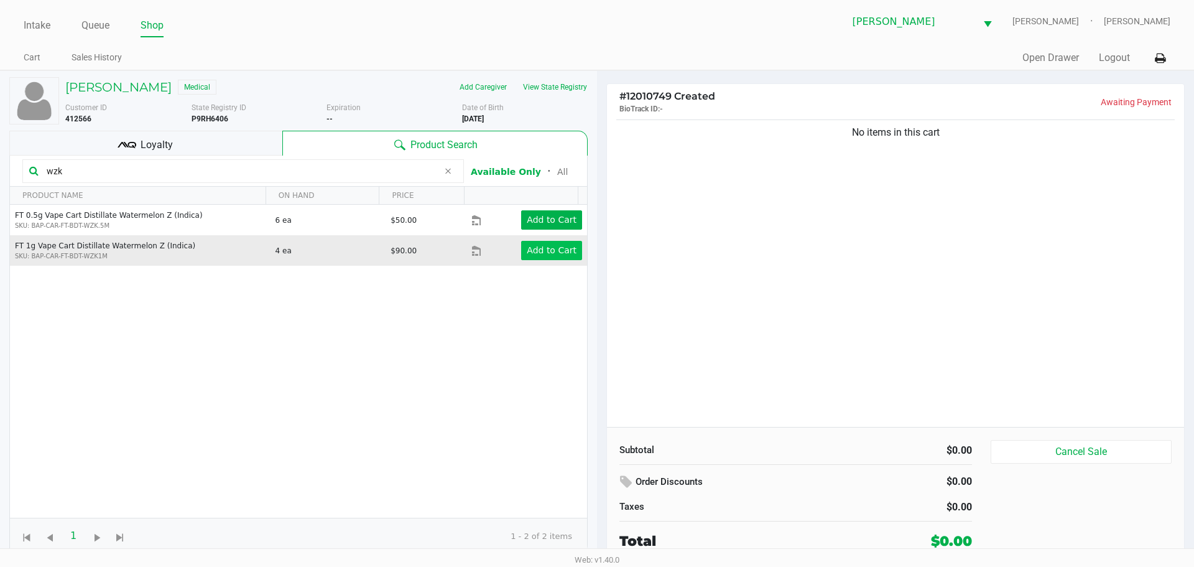
type input "wzk"
click at [558, 251] on app-button-loader "Add to Cart" at bounding box center [552, 250] width 50 height 10
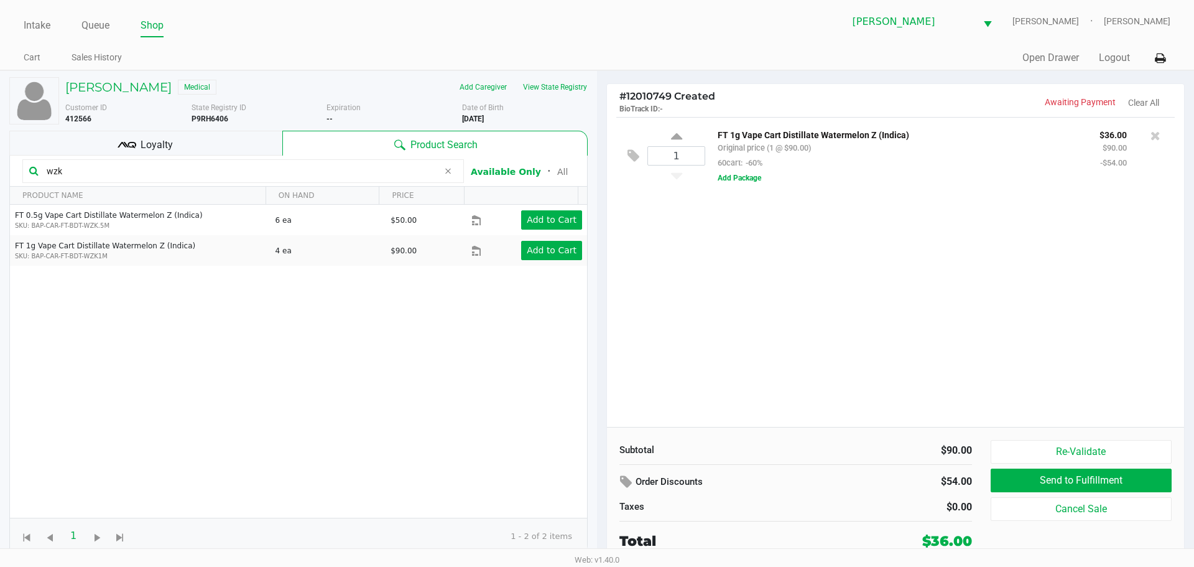
drag, startPoint x: 75, startPoint y: 170, endPoint x: 0, endPoint y: 152, distance: 77.5
click at [0, 152] on div "[PERSON_NAME] Medical Add Caregiver View State Registry Customer ID 412566 Stat…" at bounding box center [298, 317] width 597 height 493
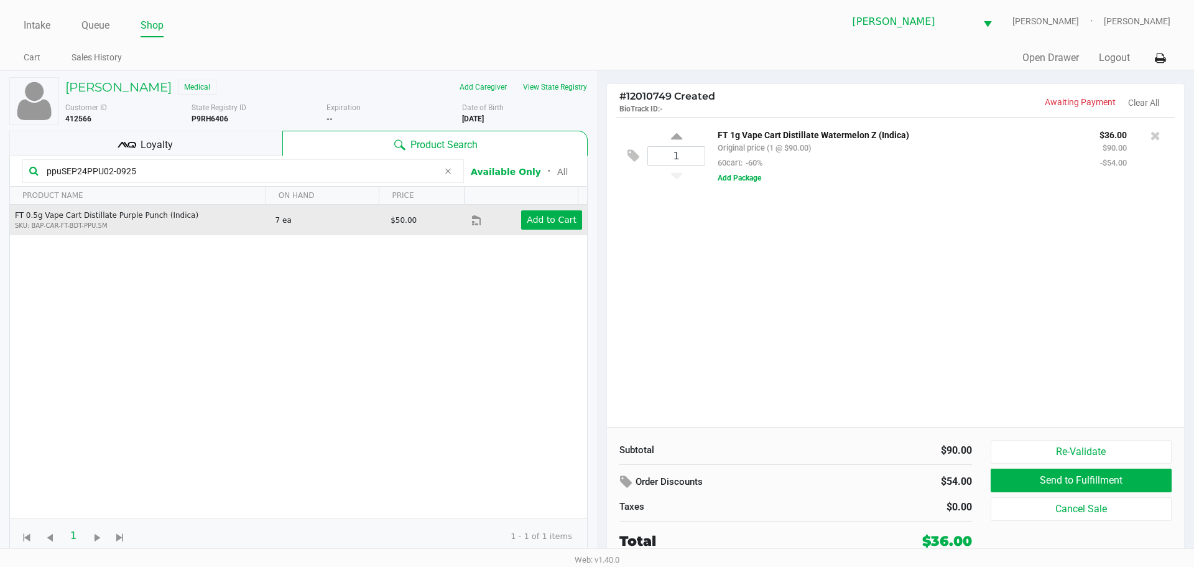
type input "ppuSEP24PPU02-0925"
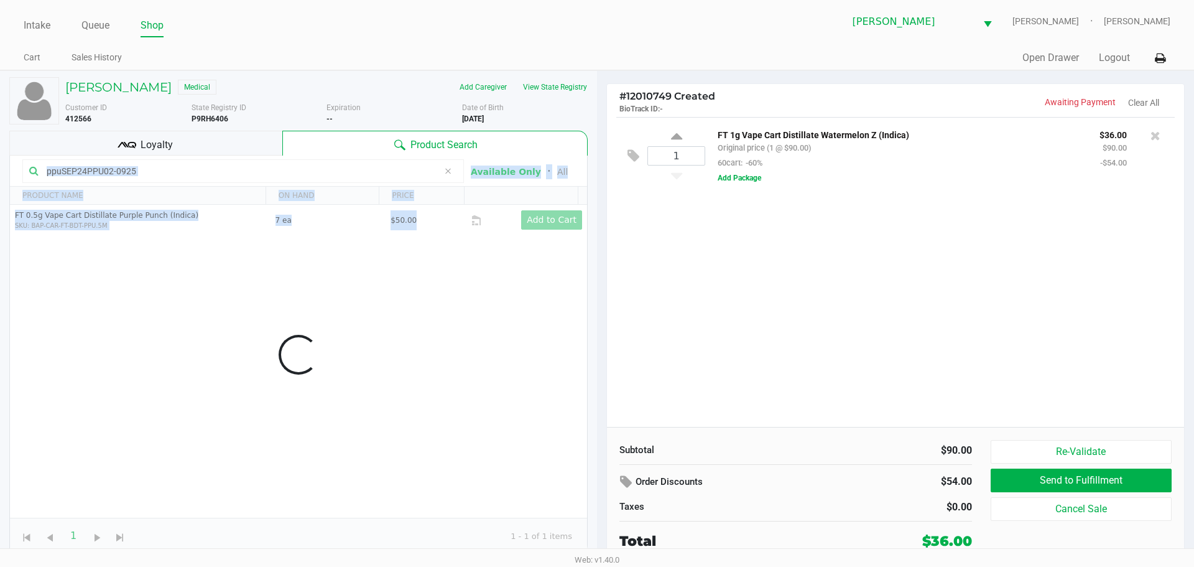
click at [0, 168] on div "[PERSON_NAME] Medical Add Caregiver View State Registry Customer ID 412566 Stat…" at bounding box center [298, 317] width 597 height 493
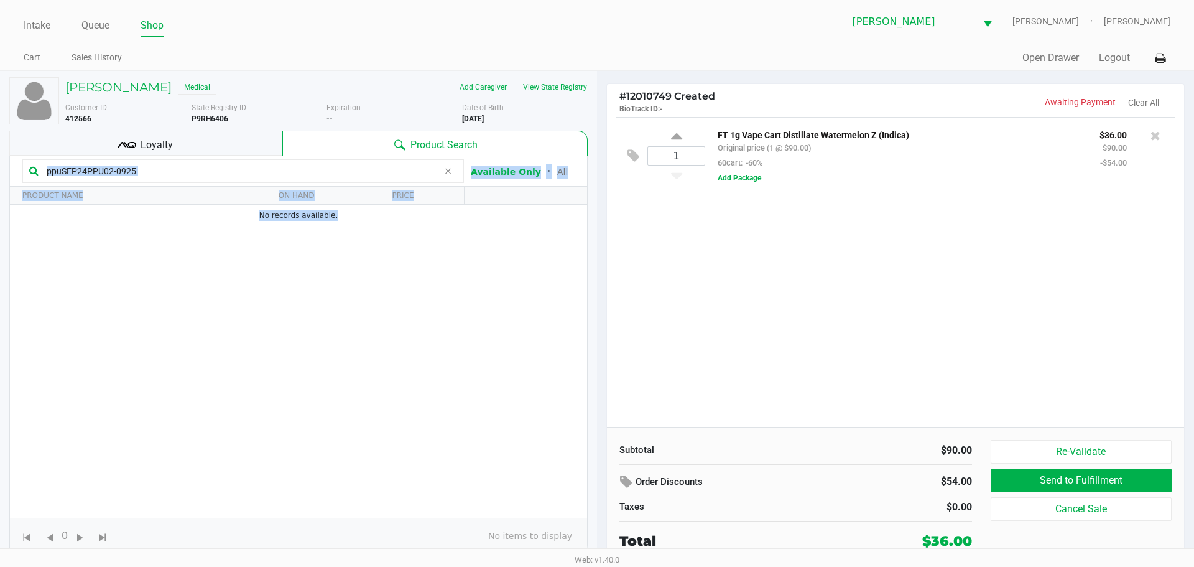
click at [156, 173] on input "ppuSEP24PPU02-0925" at bounding box center [240, 171] width 397 height 19
click at [727, 183] on button "Add Package" at bounding box center [740, 177] width 44 height 11
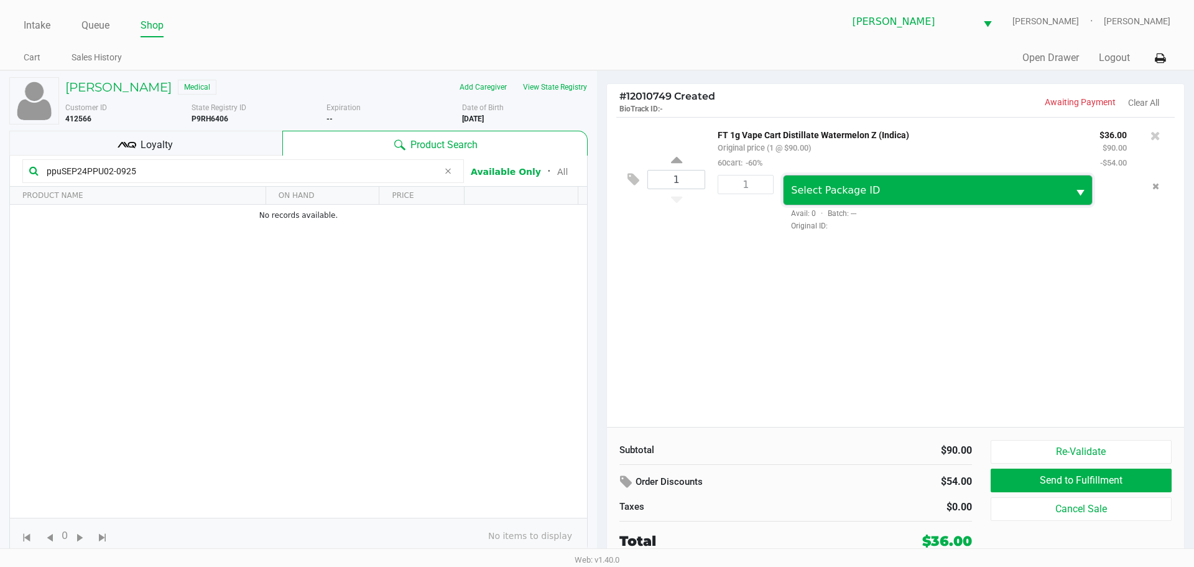
click at [827, 198] on span "Select Package ID" at bounding box center [925, 190] width 269 height 15
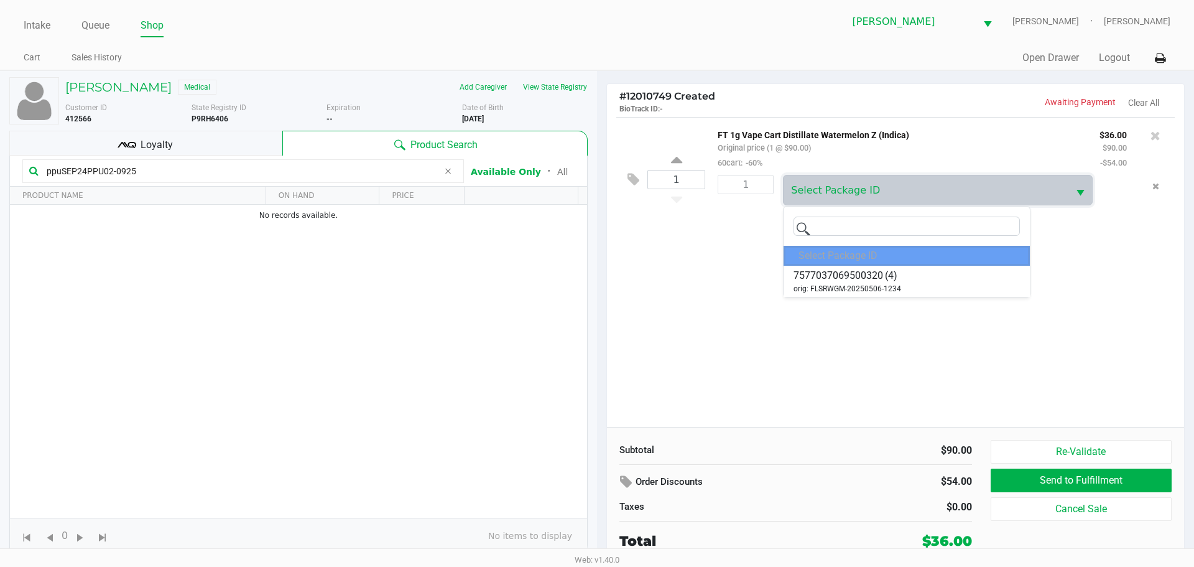
click at [870, 326] on div "1 FT 1g Vape Cart Distillate Watermelon Z (Indica) Original price (1 @ $90.00) …" at bounding box center [895, 272] width 577 height 310
